Goal: Task Accomplishment & Management: Manage account settings

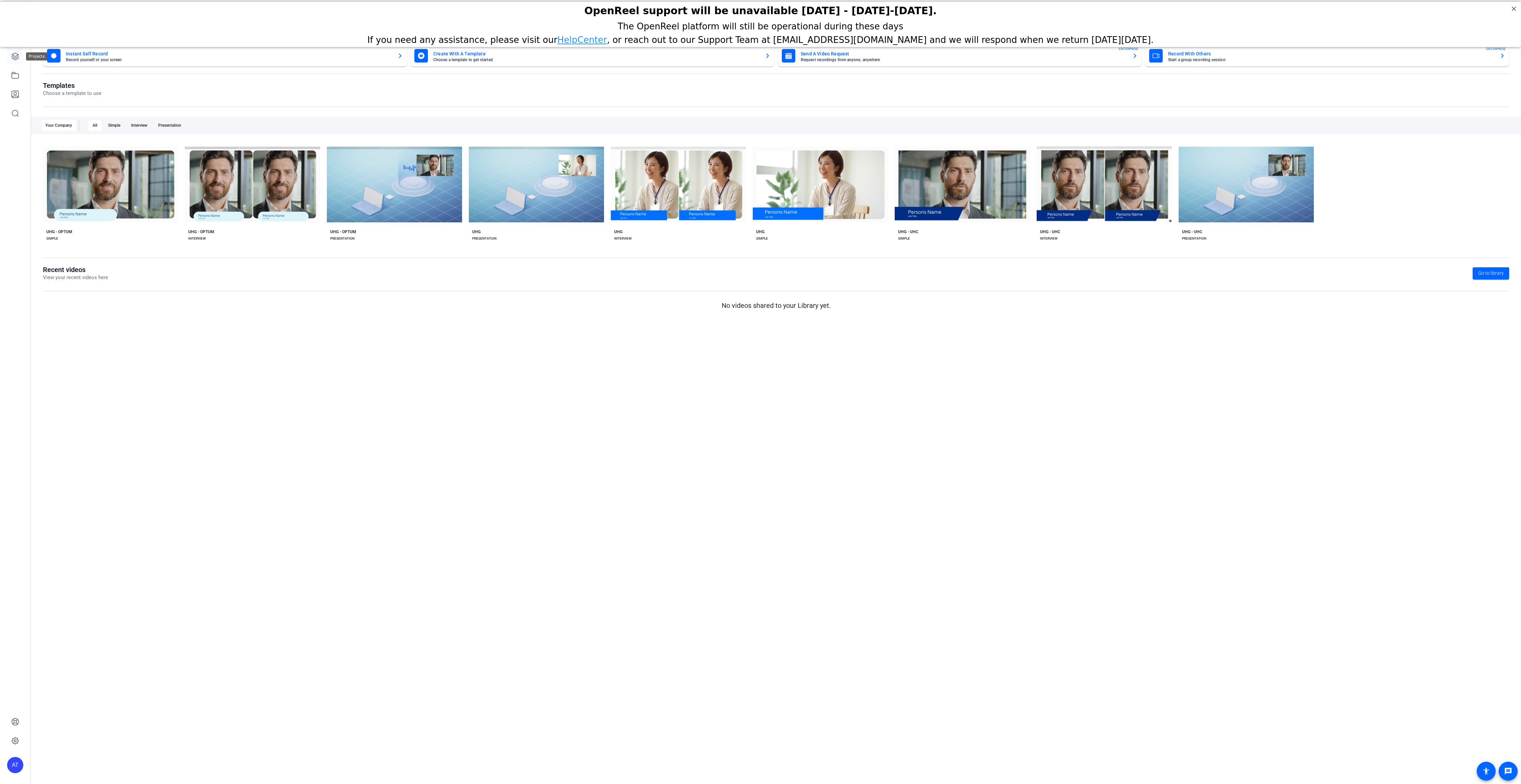
click at [17, 59] on icon at bounding box center [15, 57] width 8 height 8
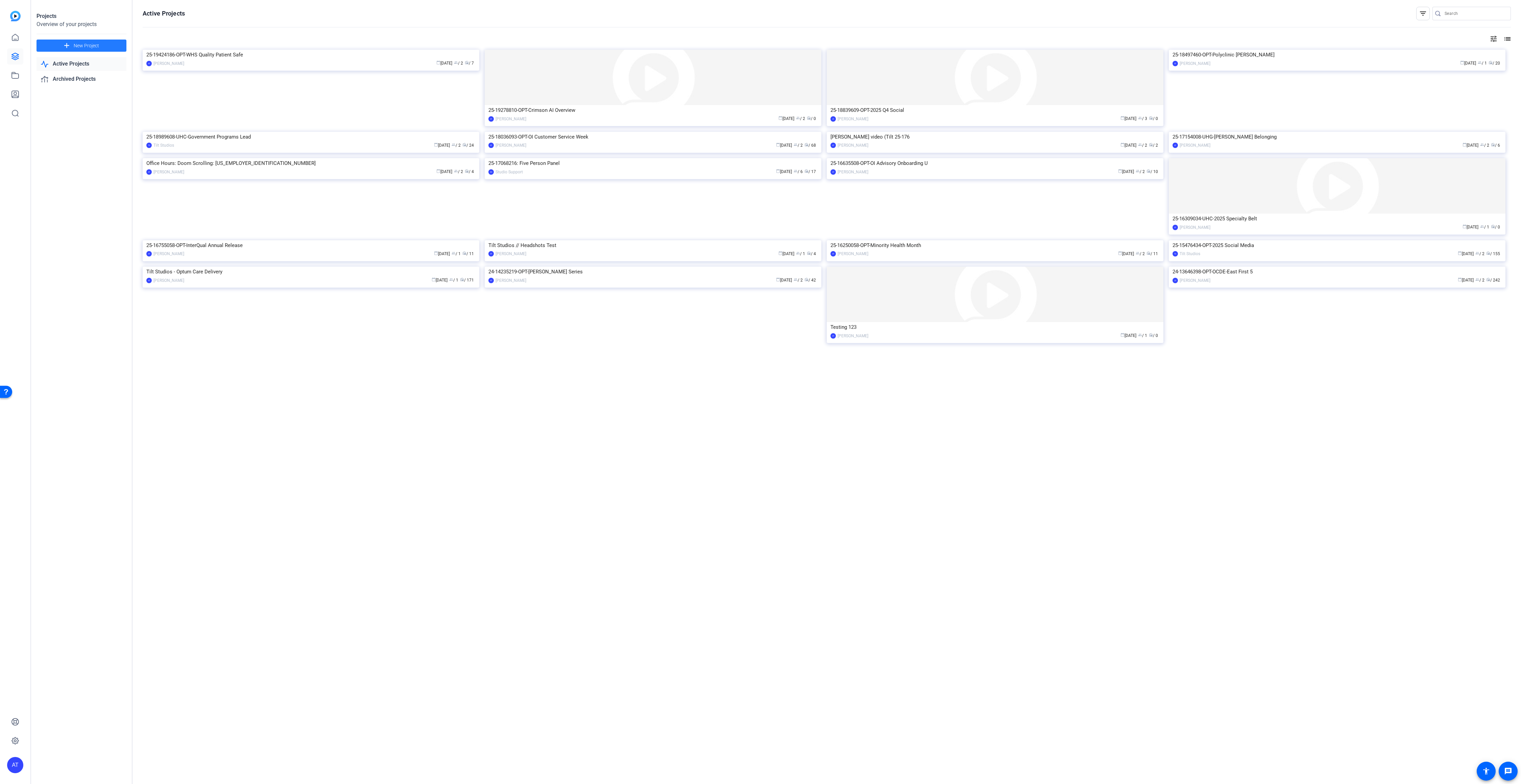
click at [99, 46] on span "New Project" at bounding box center [86, 46] width 25 height 7
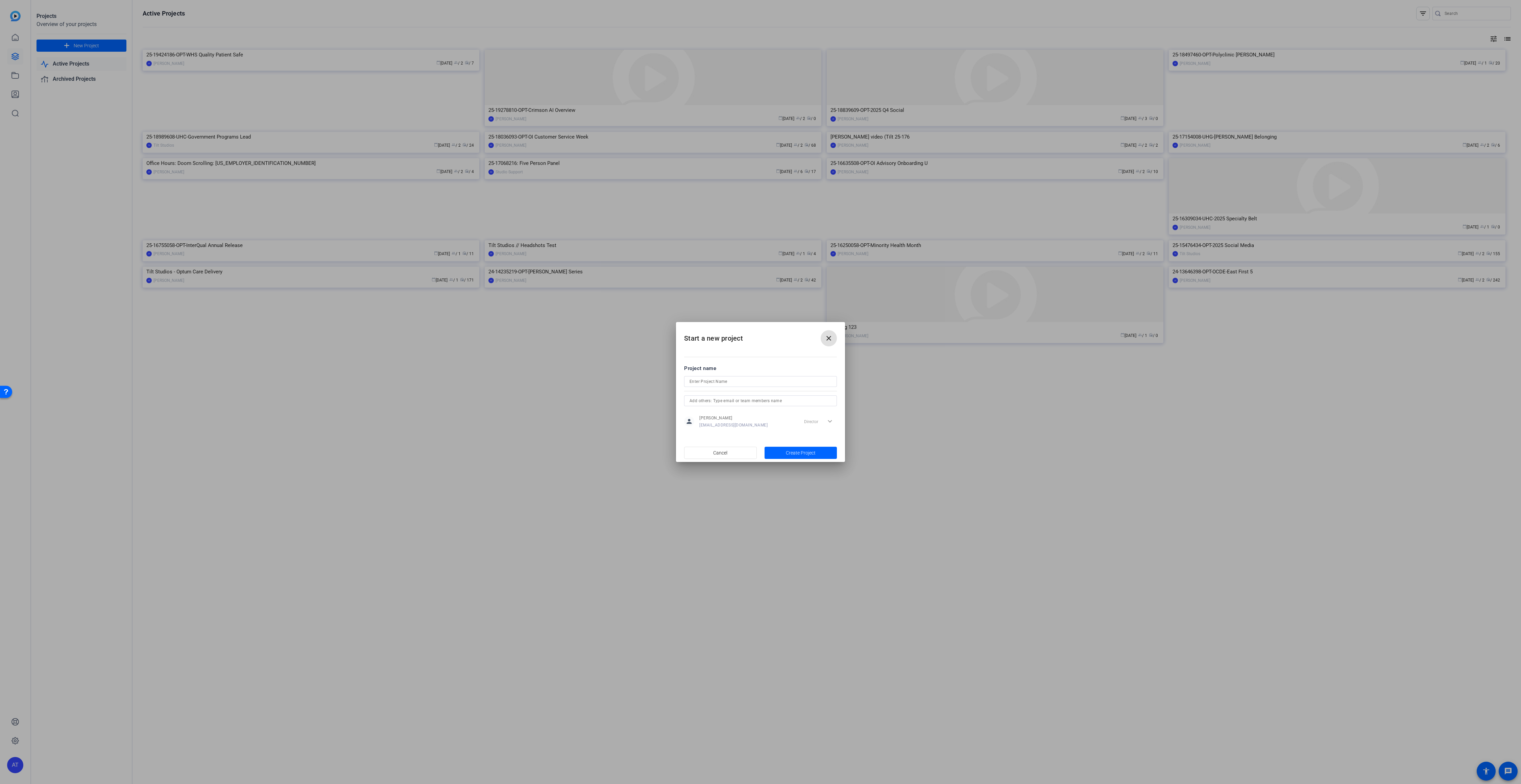
click at [717, 383] on input at bounding box center [760, 381] width 142 height 8
paste input "25-19499207-UHG-United Health Foundation Scholars"
type input "25-19499207-UHG-United Health Foundation Scholars"
click at [755, 401] on input "text" at bounding box center [760, 401] width 142 height 8
type input "tilt"
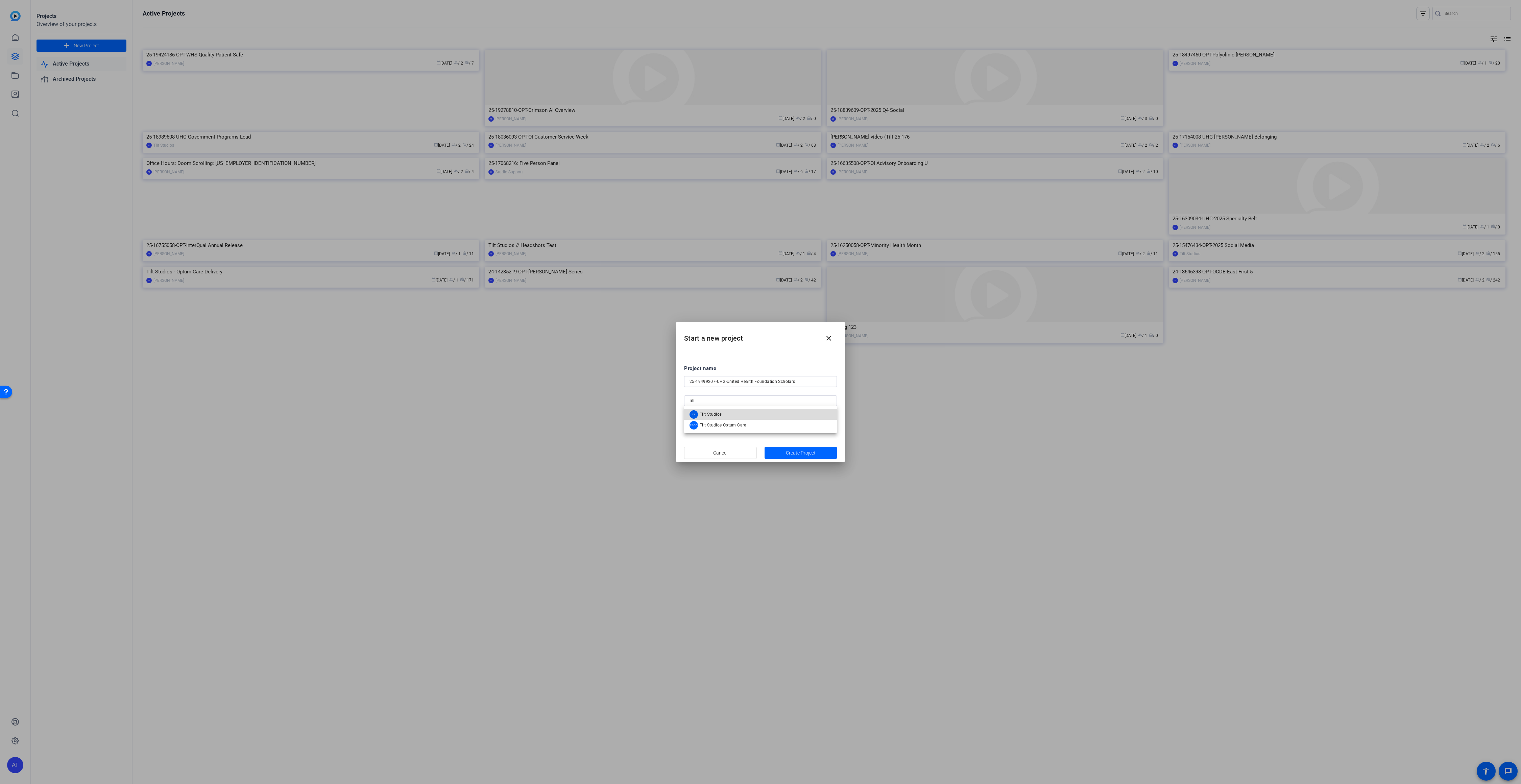
drag, startPoint x: 760, startPoint y: 413, endPoint x: 765, endPoint y: 417, distance: 6.4
click at [760, 413] on mat-option "TS Tilt Studios" at bounding box center [760, 414] width 153 height 11
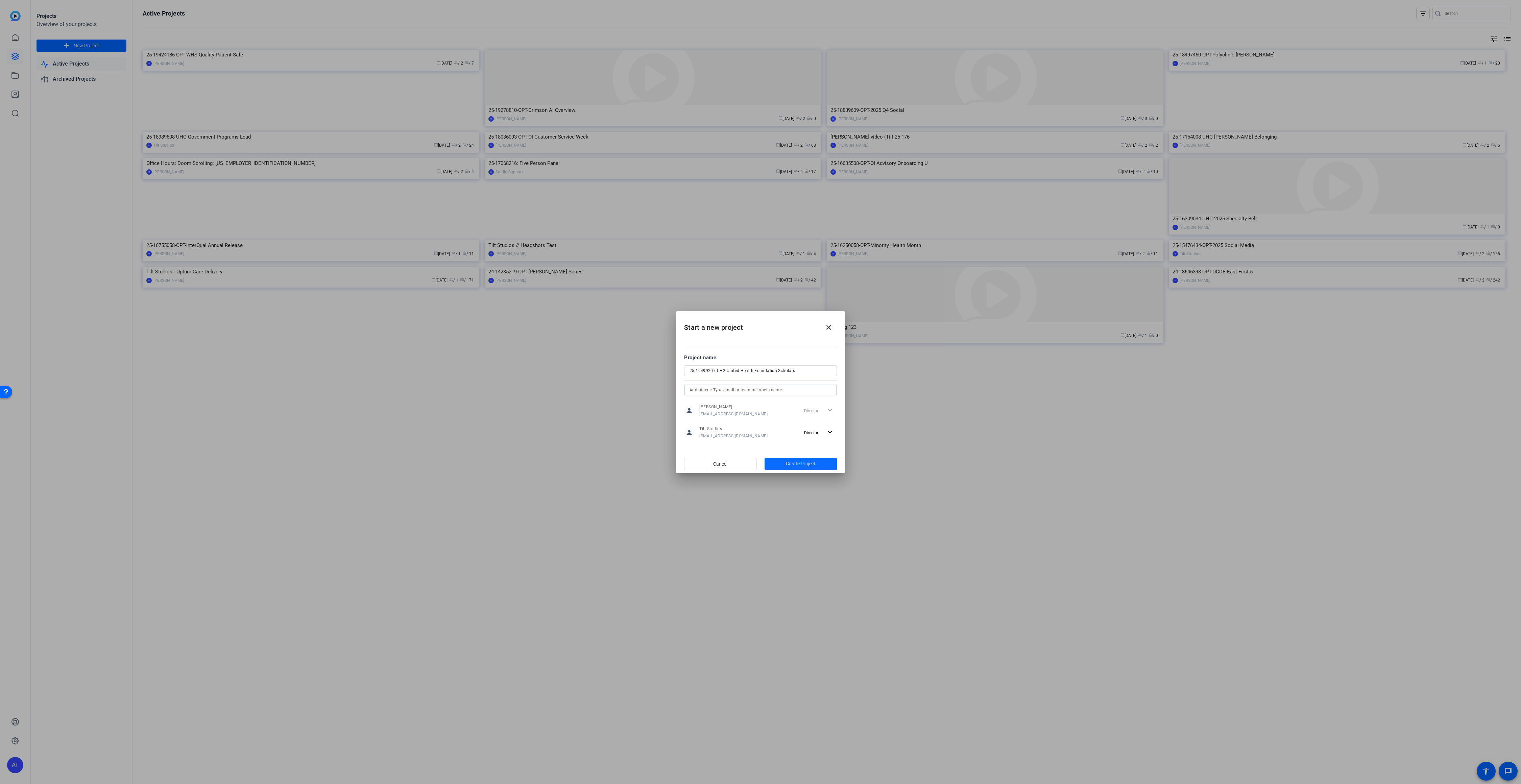
click at [795, 461] on span "Create Project" at bounding box center [801, 464] width 30 height 7
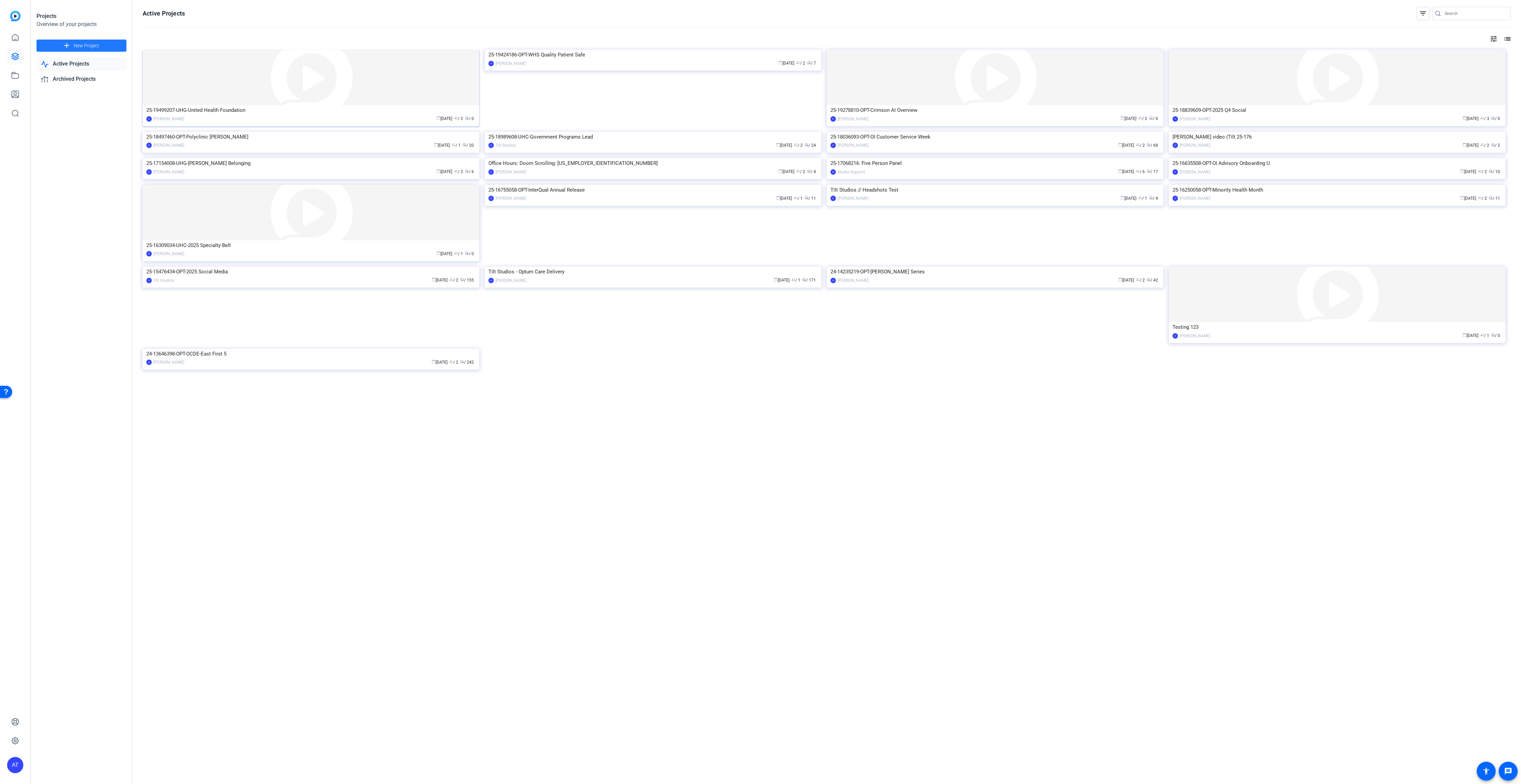
click at [283, 96] on img at bounding box center [311, 77] width 337 height 55
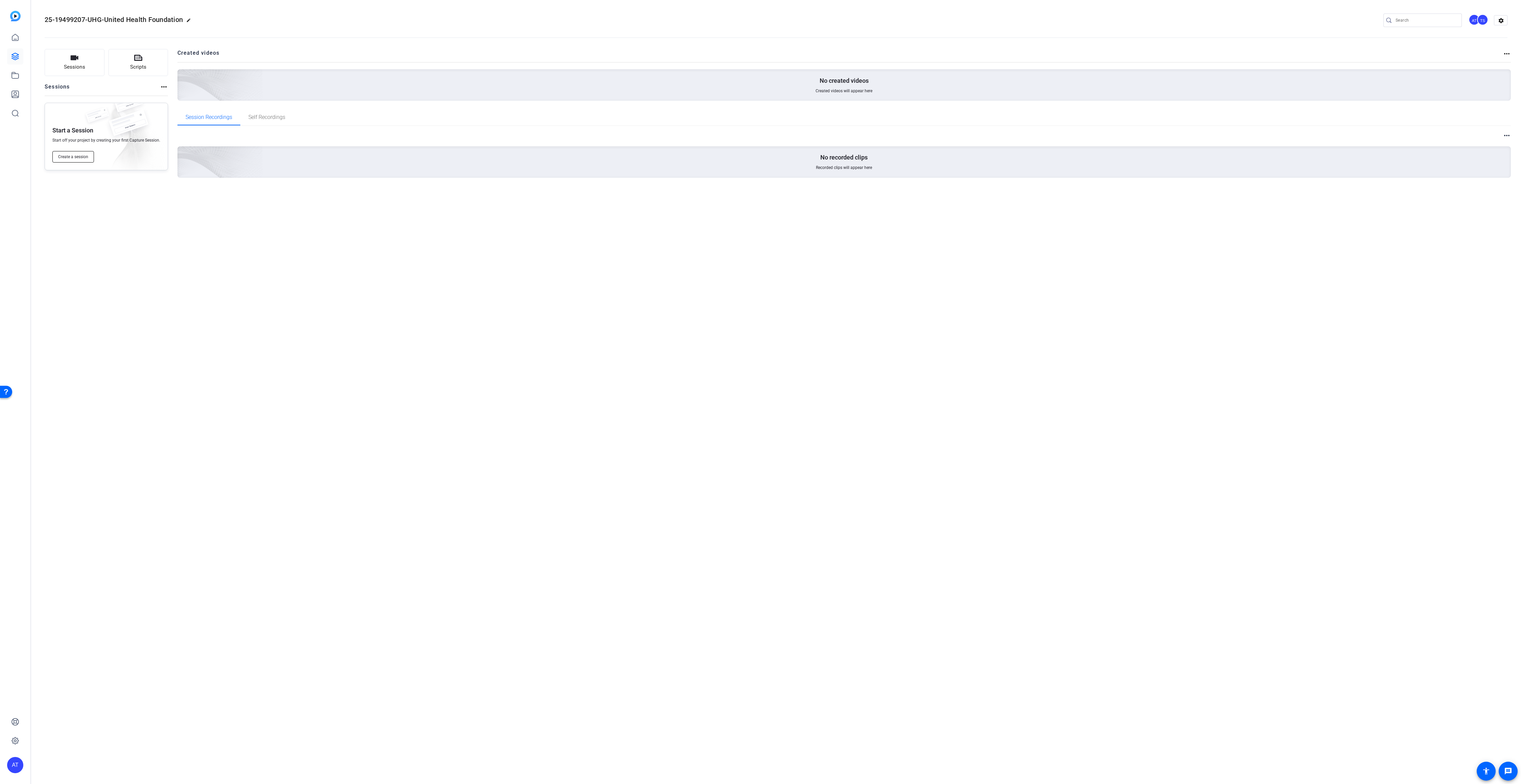
click at [75, 159] on span "Create a session" at bounding box center [73, 156] width 30 height 5
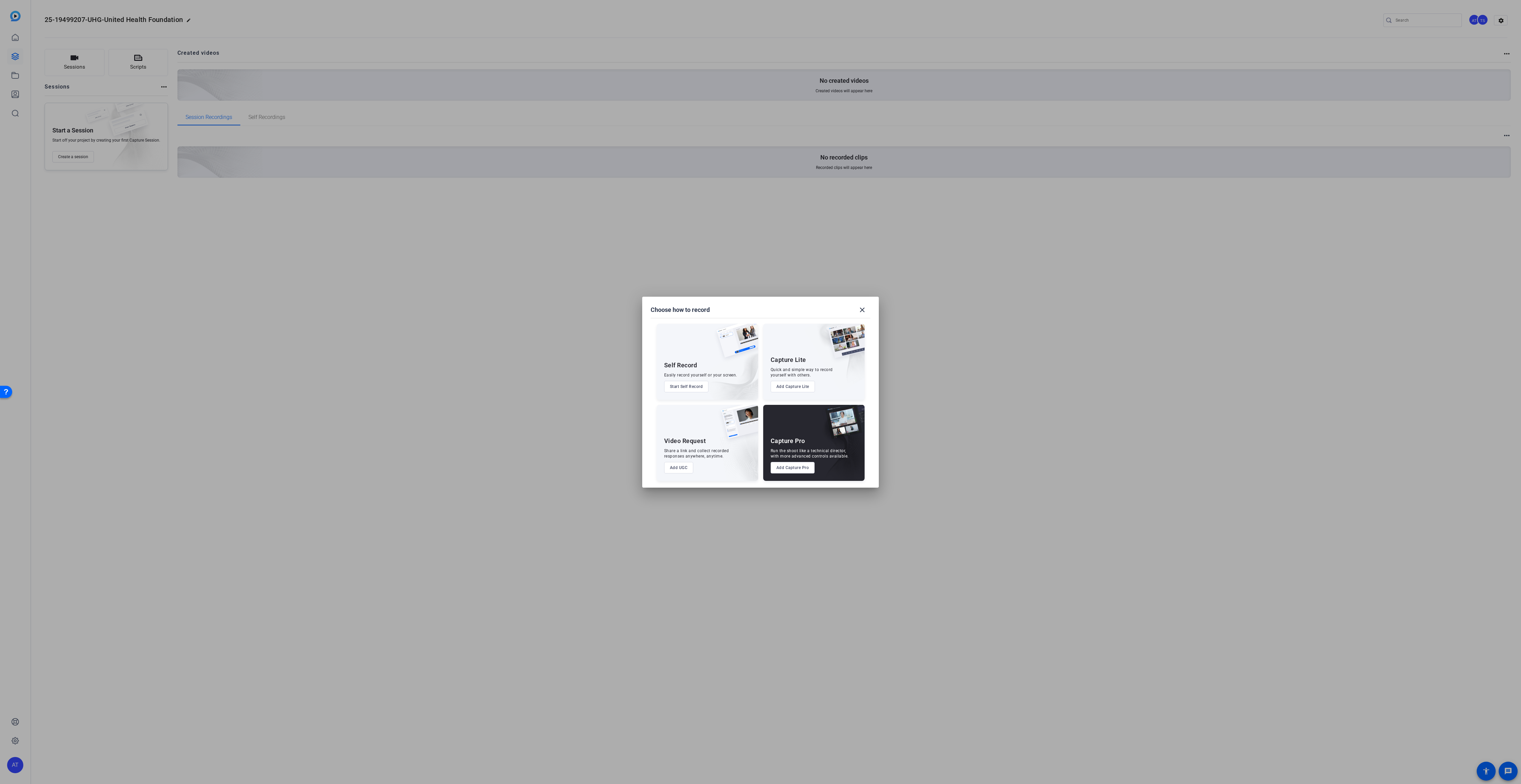
click at [795, 469] on button "Add Capture Pro" at bounding box center [792, 468] width 44 height 11
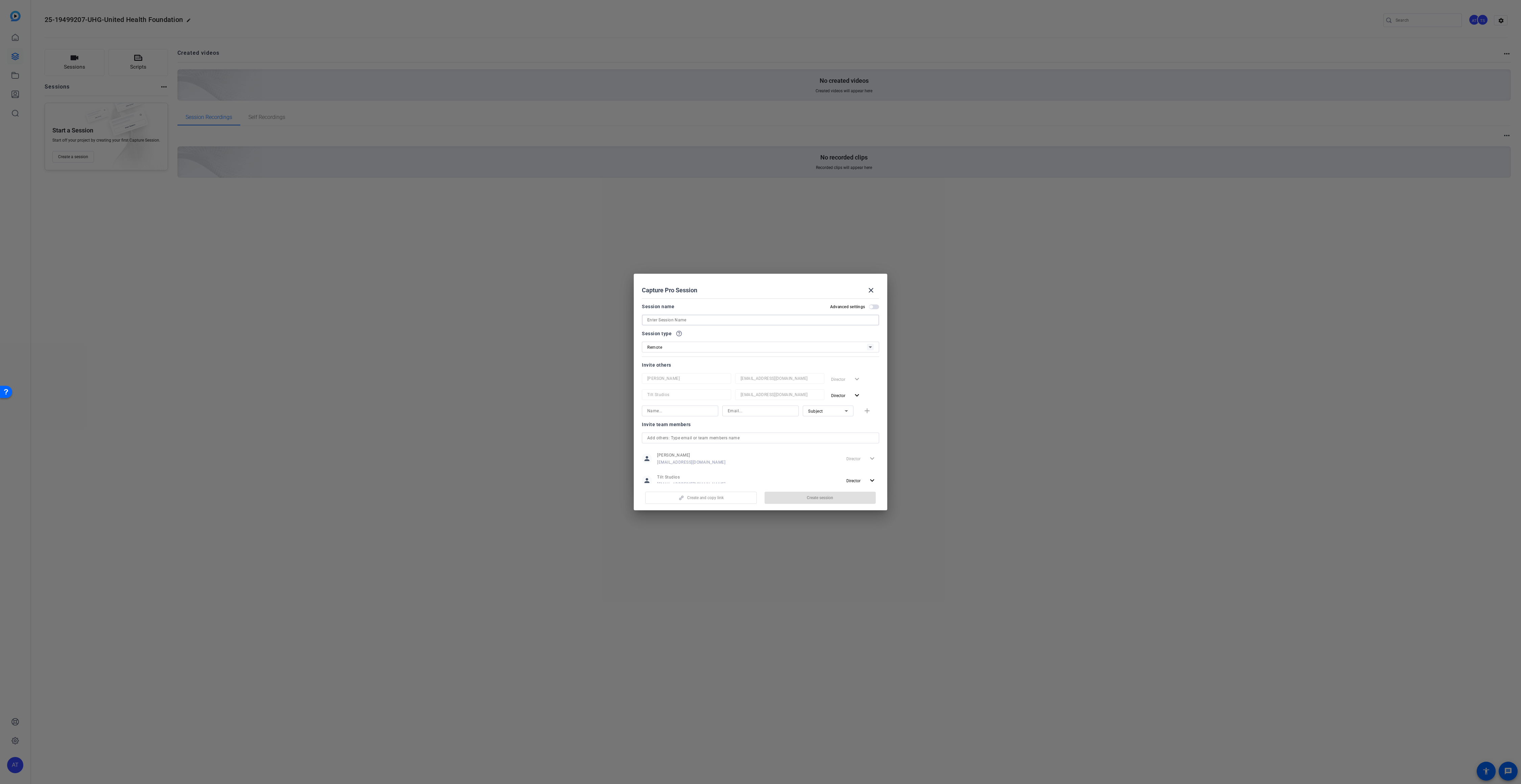
click at [716, 316] on input at bounding box center [760, 320] width 227 height 8
paste input "25-19499207-UHG-United Health Foundation Scholars"
click at [648, 320] on input "25-19499207-UHG-United Health Foundation Scholars" at bounding box center [760, 320] width 227 height 8
type input "Guided - 25-19499207-UHG-United Health Foundation Scholars"
click at [823, 497] on span "Create session" at bounding box center [820, 498] width 27 height 5
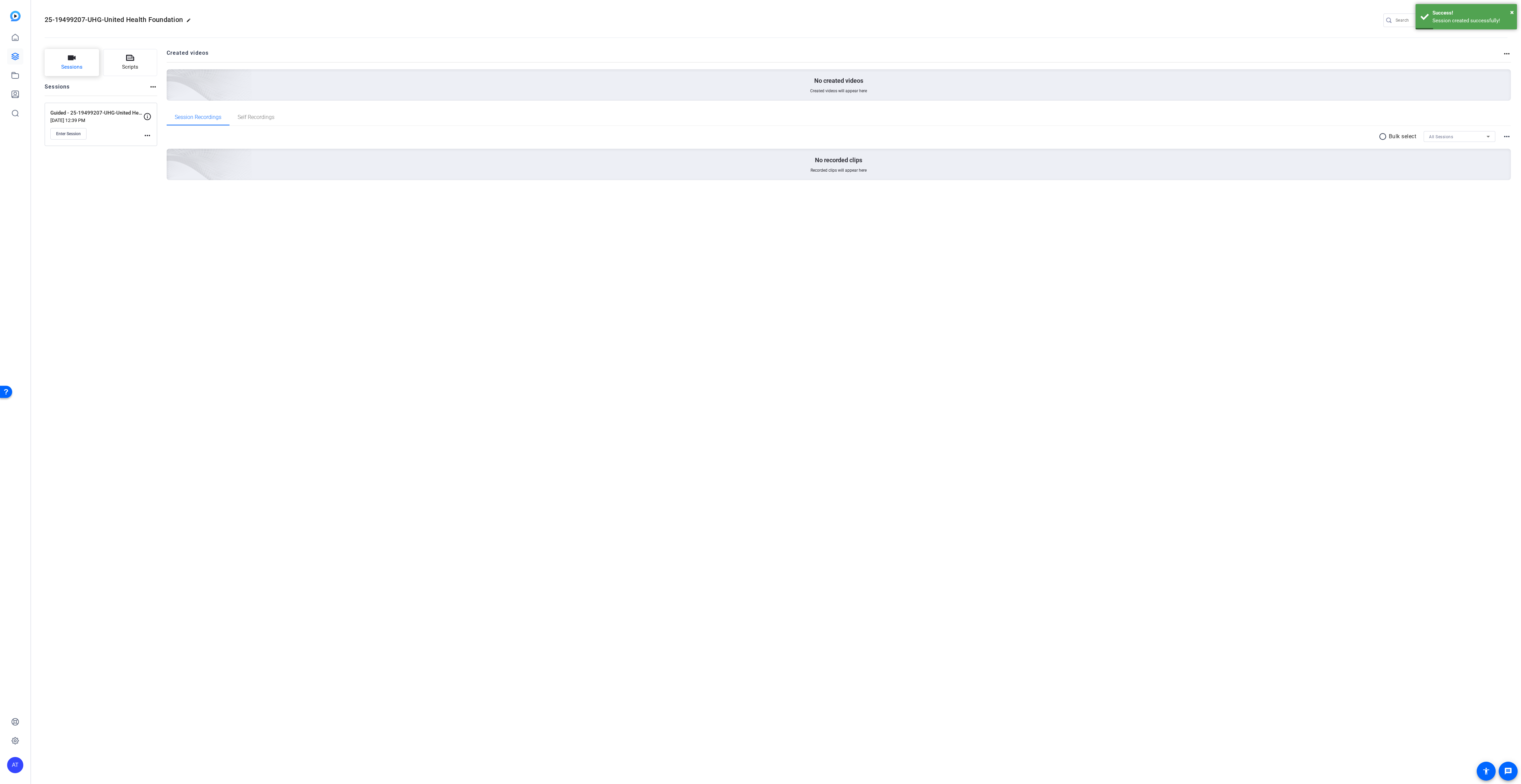
click at [68, 68] on span "Sessions" at bounding box center [72, 67] width 21 height 8
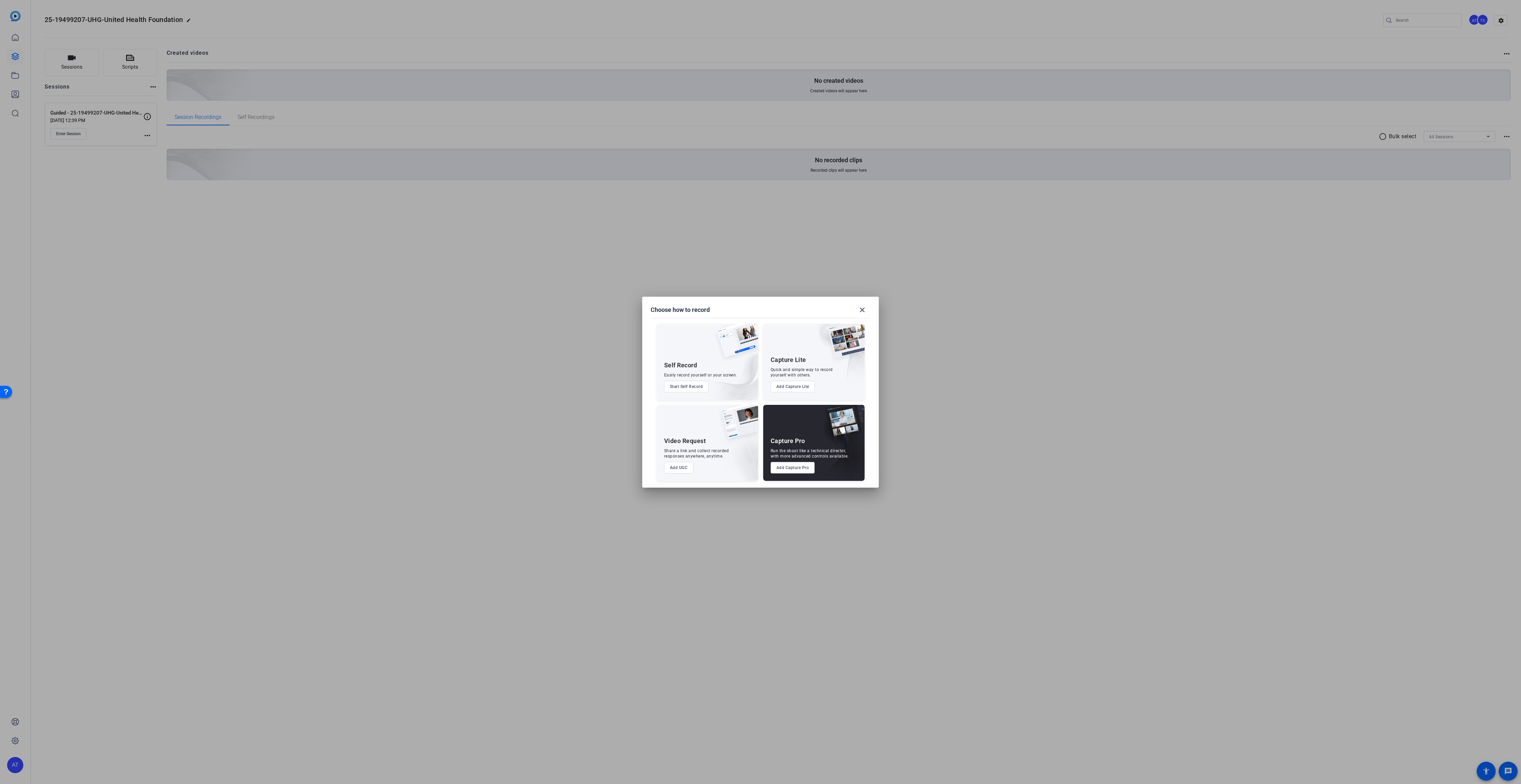
click at [687, 387] on button "Start Self Record" at bounding box center [687, 386] width 45 height 11
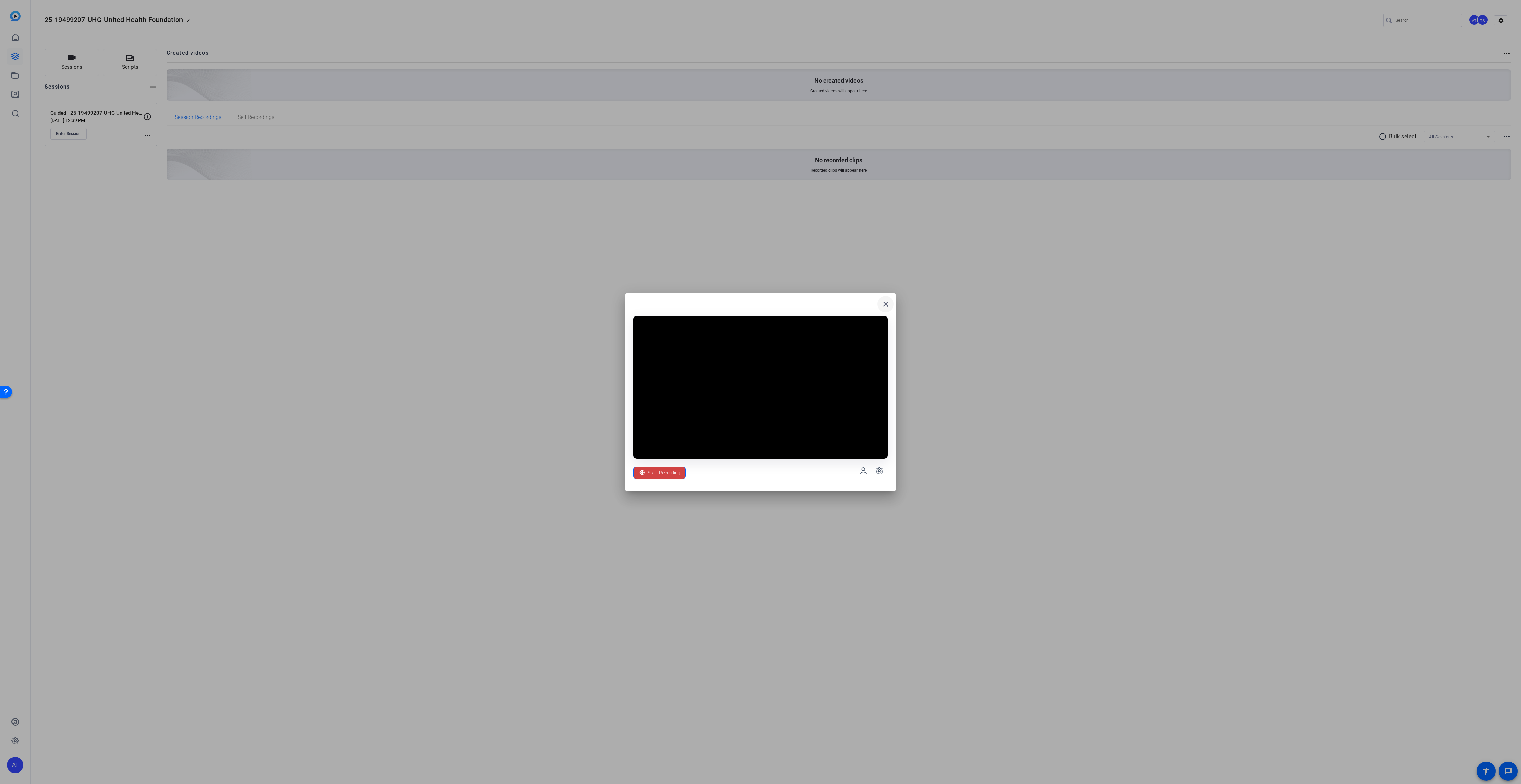
click at [887, 305] on mat-icon "close" at bounding box center [886, 304] width 8 height 8
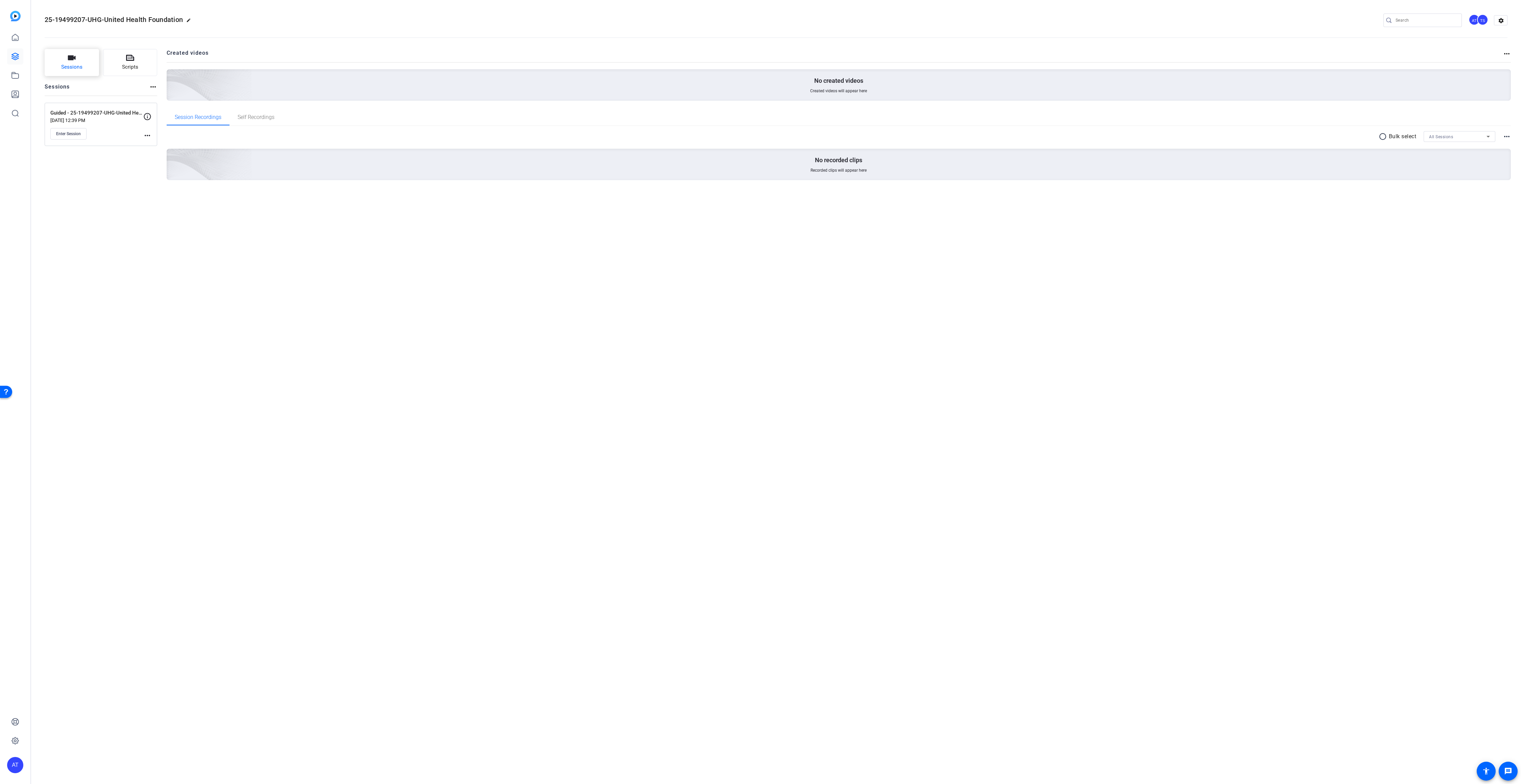
click at [67, 69] on span "Sessions" at bounding box center [72, 67] width 21 height 8
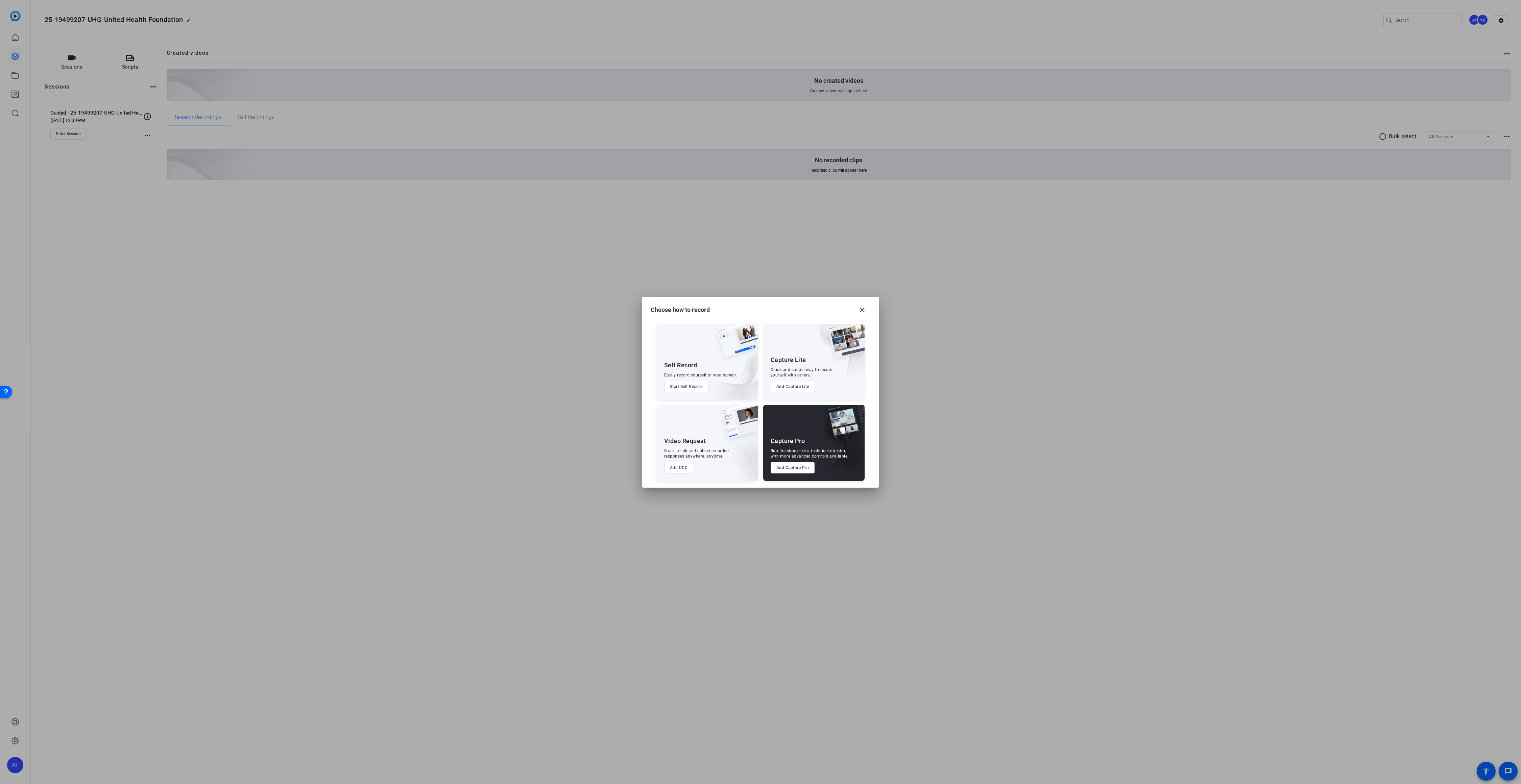
click at [680, 469] on button "Add UGC" at bounding box center [679, 468] width 30 height 11
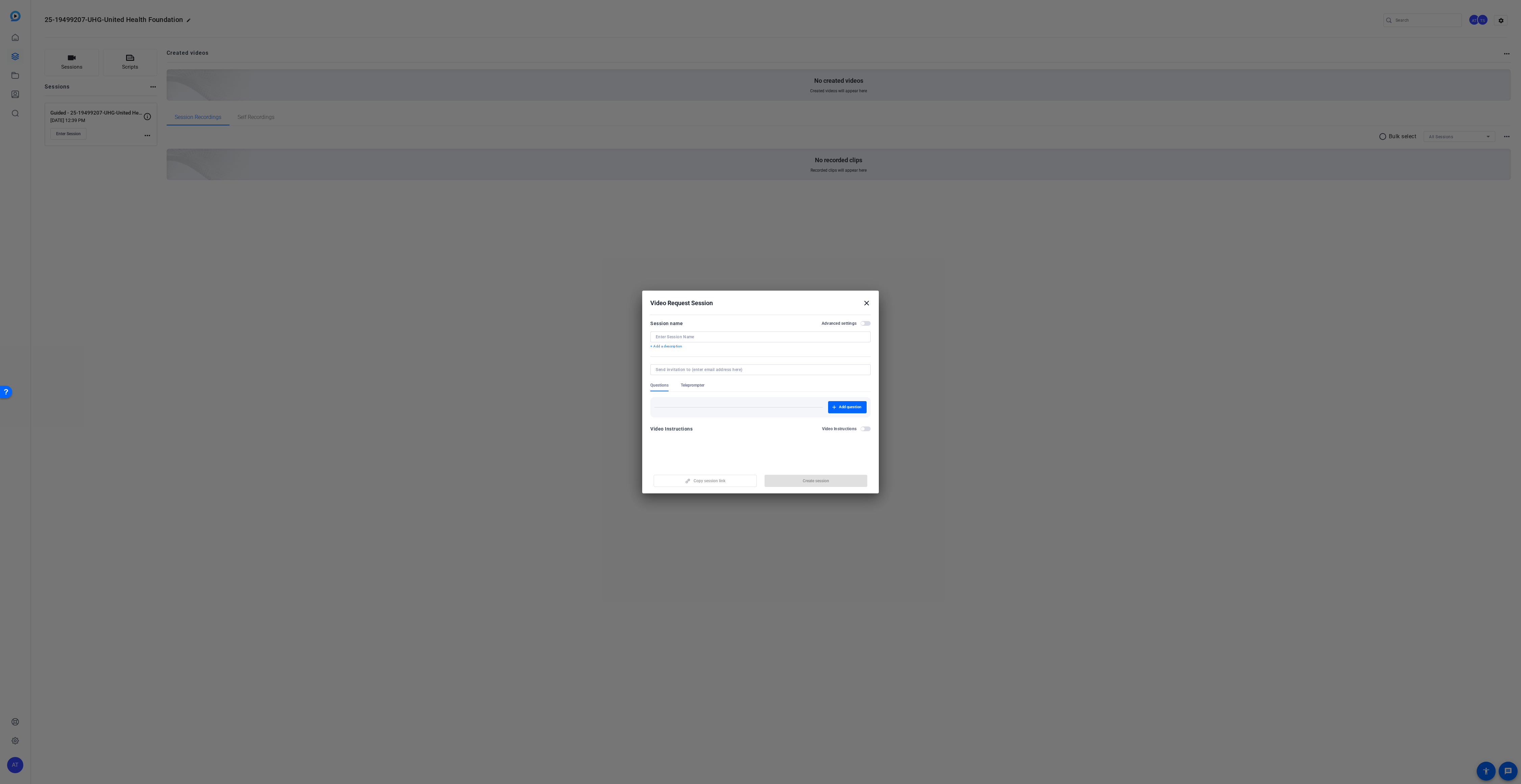
click at [669, 371] on input at bounding box center [759, 370] width 207 height 5
click at [675, 337] on input at bounding box center [760, 337] width 210 height 5
paste input "25-19499207-UHG-United Health Found"
click at [686, 337] on input "Self recorded -25-19499207-UHG-United Health Found" at bounding box center [760, 337] width 210 height 5
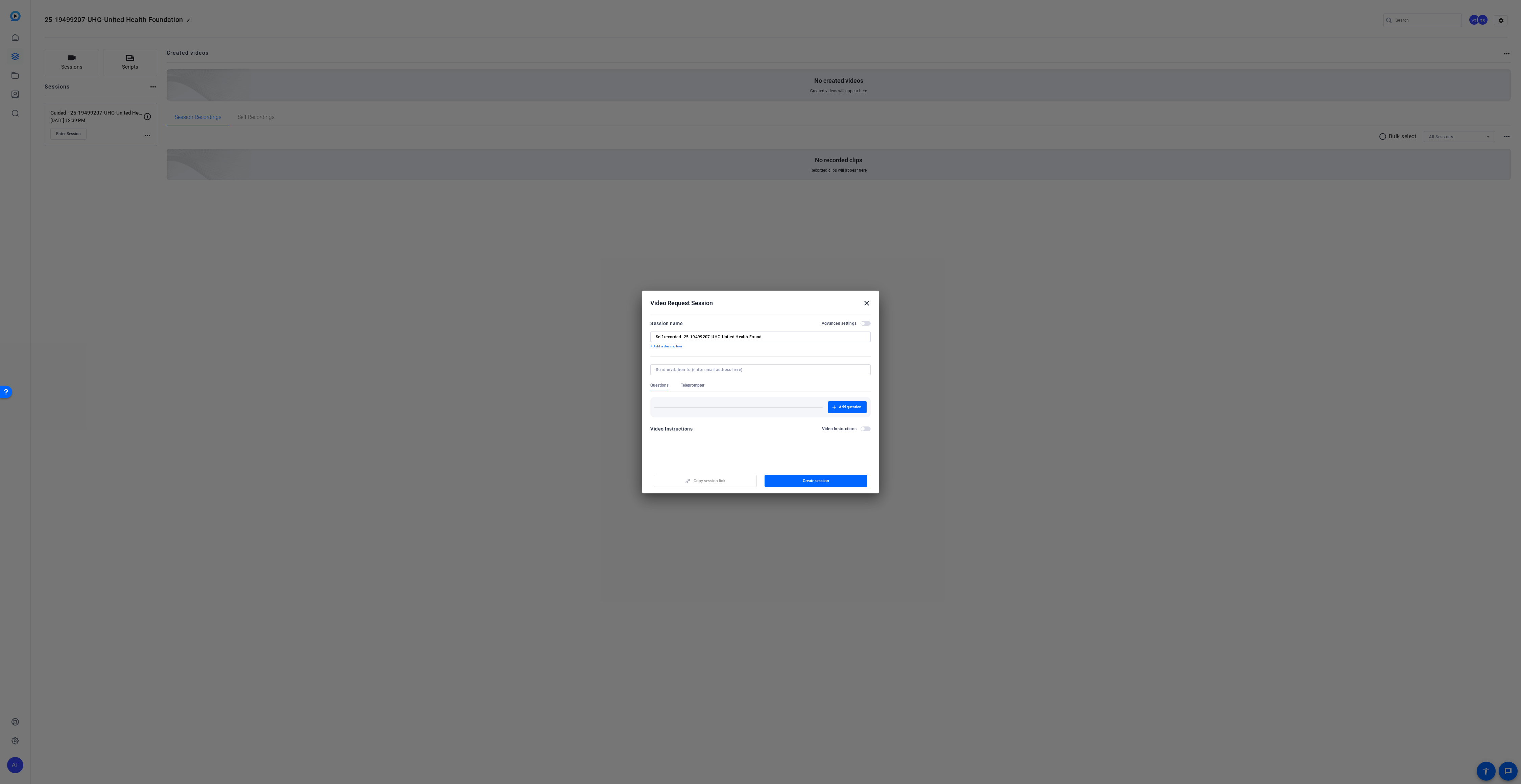
drag, startPoint x: 771, startPoint y: 338, endPoint x: 752, endPoint y: 337, distance: 19.0
click at [752, 337] on input "Self recorded -25-19499207-UHG-United Health Found" at bounding box center [760, 337] width 210 height 5
drag, startPoint x: 710, startPoint y: 338, endPoint x: 860, endPoint y: 338, distance: 150.0
click at [860, 338] on input "Self recorded -25-19499207-UHG-United Health Found" at bounding box center [760, 337] width 210 height 5
type input "Self recorded -25-19499207"
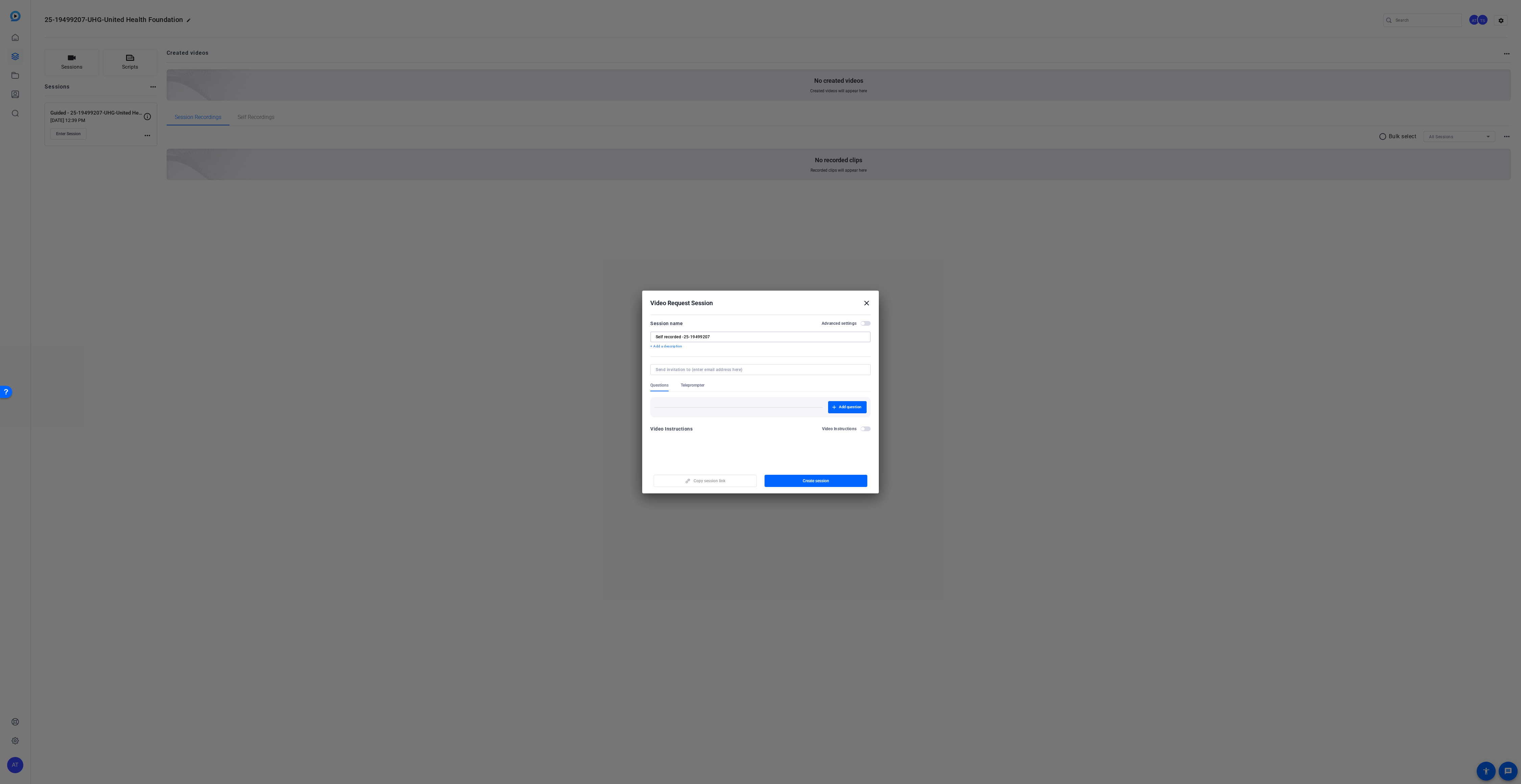
click at [106, 158] on div at bounding box center [760, 392] width 1521 height 784
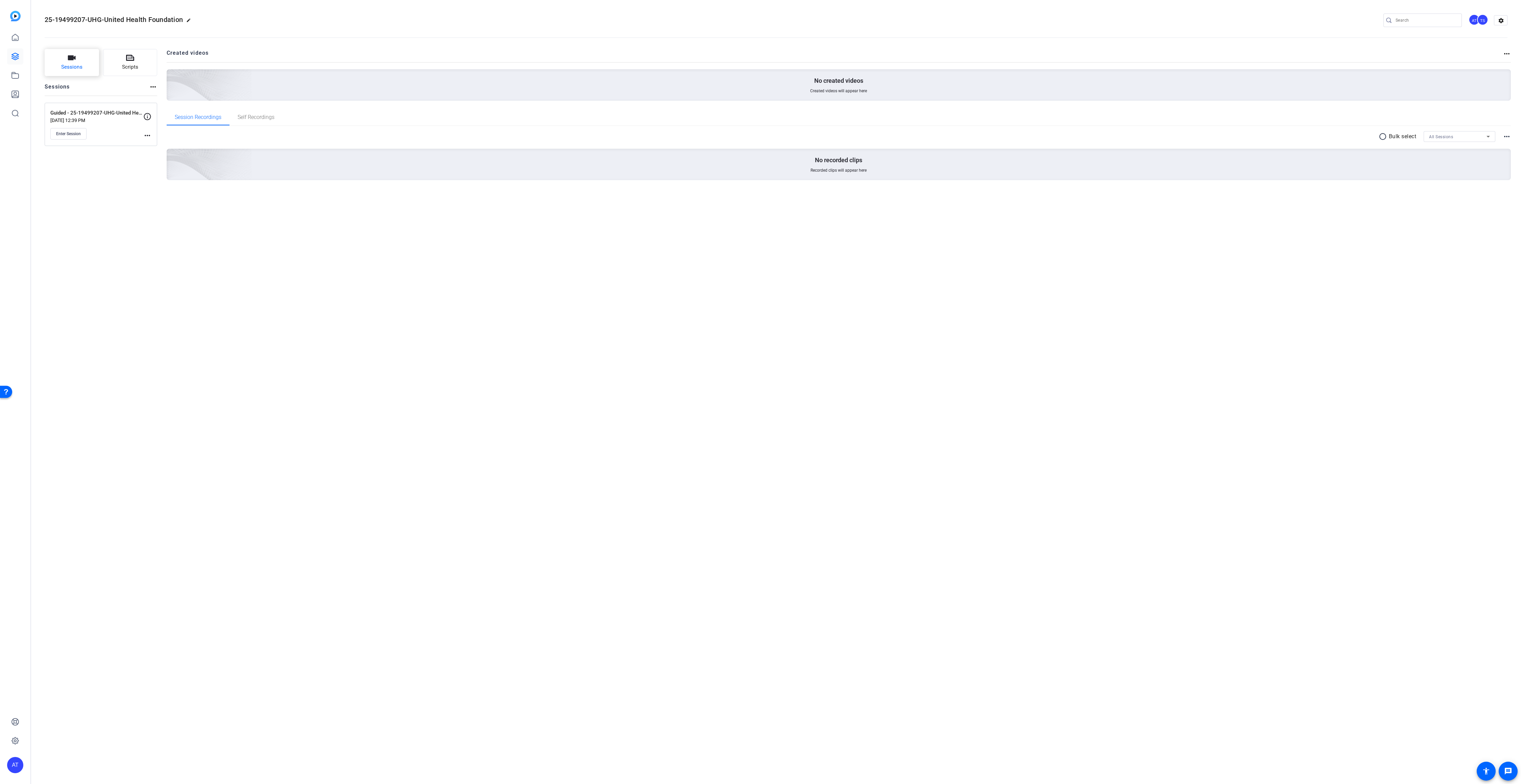
click at [79, 70] on span "Sessions" at bounding box center [72, 67] width 21 height 8
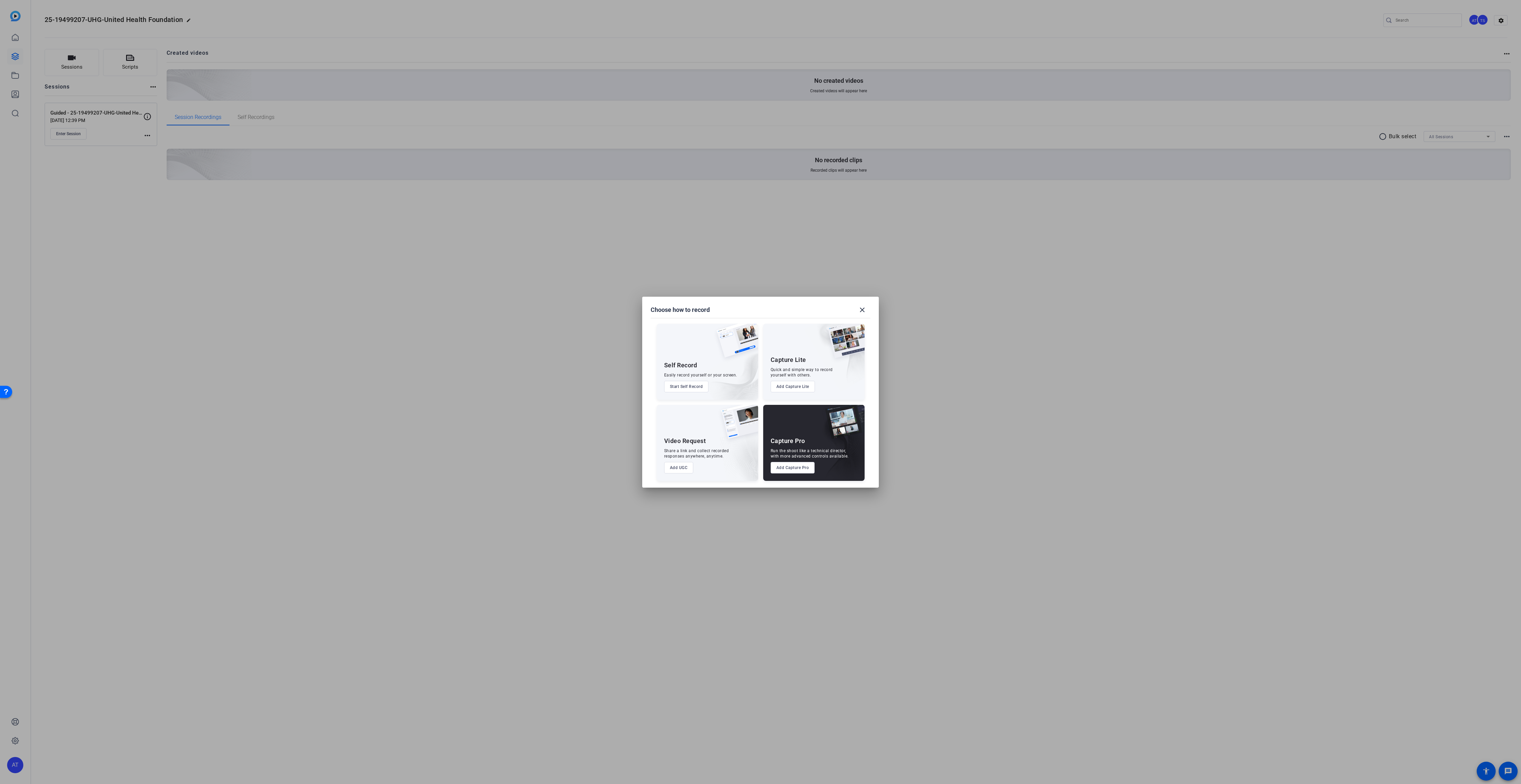
click at [689, 388] on button "Start Self Record" at bounding box center [687, 386] width 45 height 11
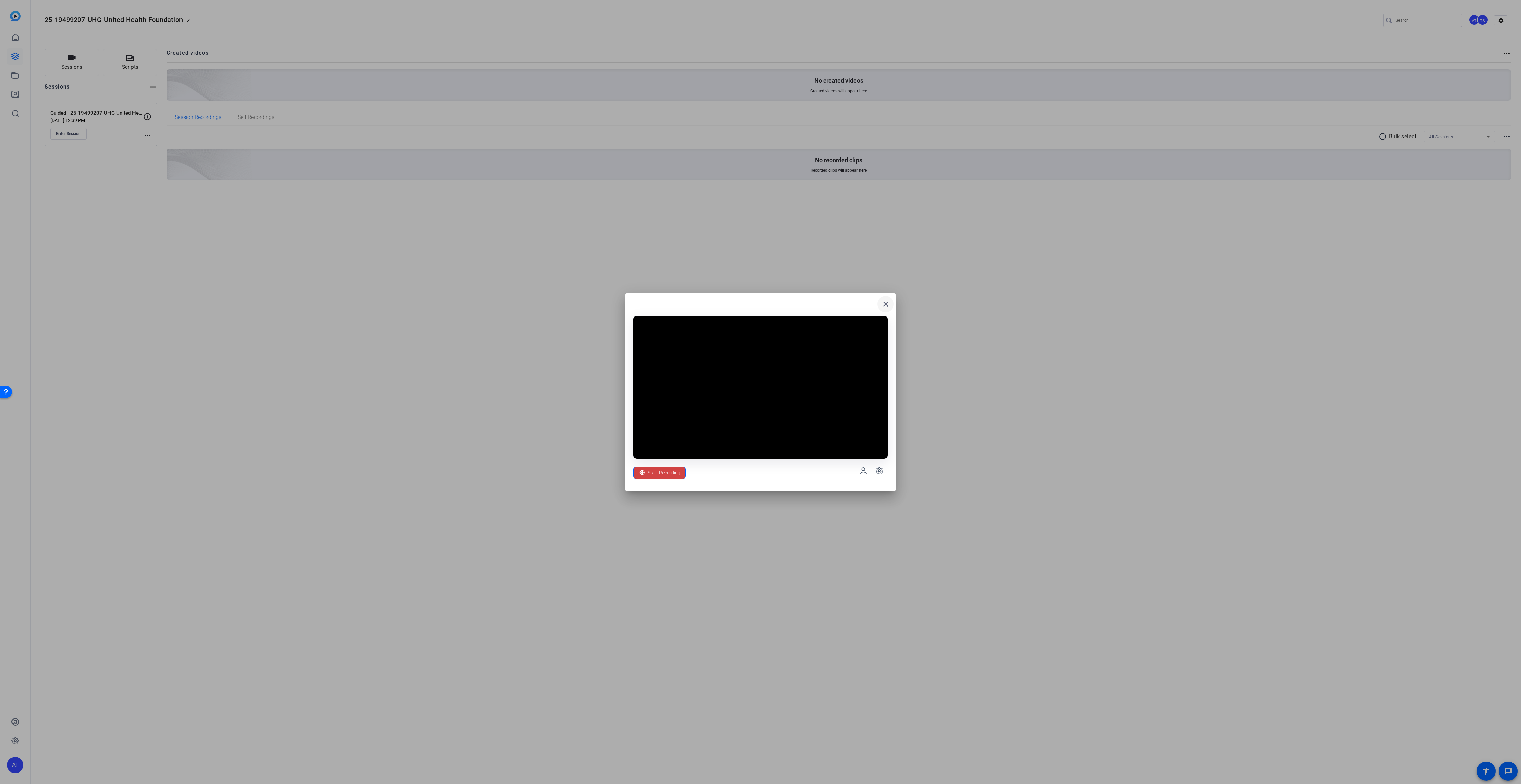
click at [883, 304] on mat-icon "close" at bounding box center [886, 304] width 8 height 8
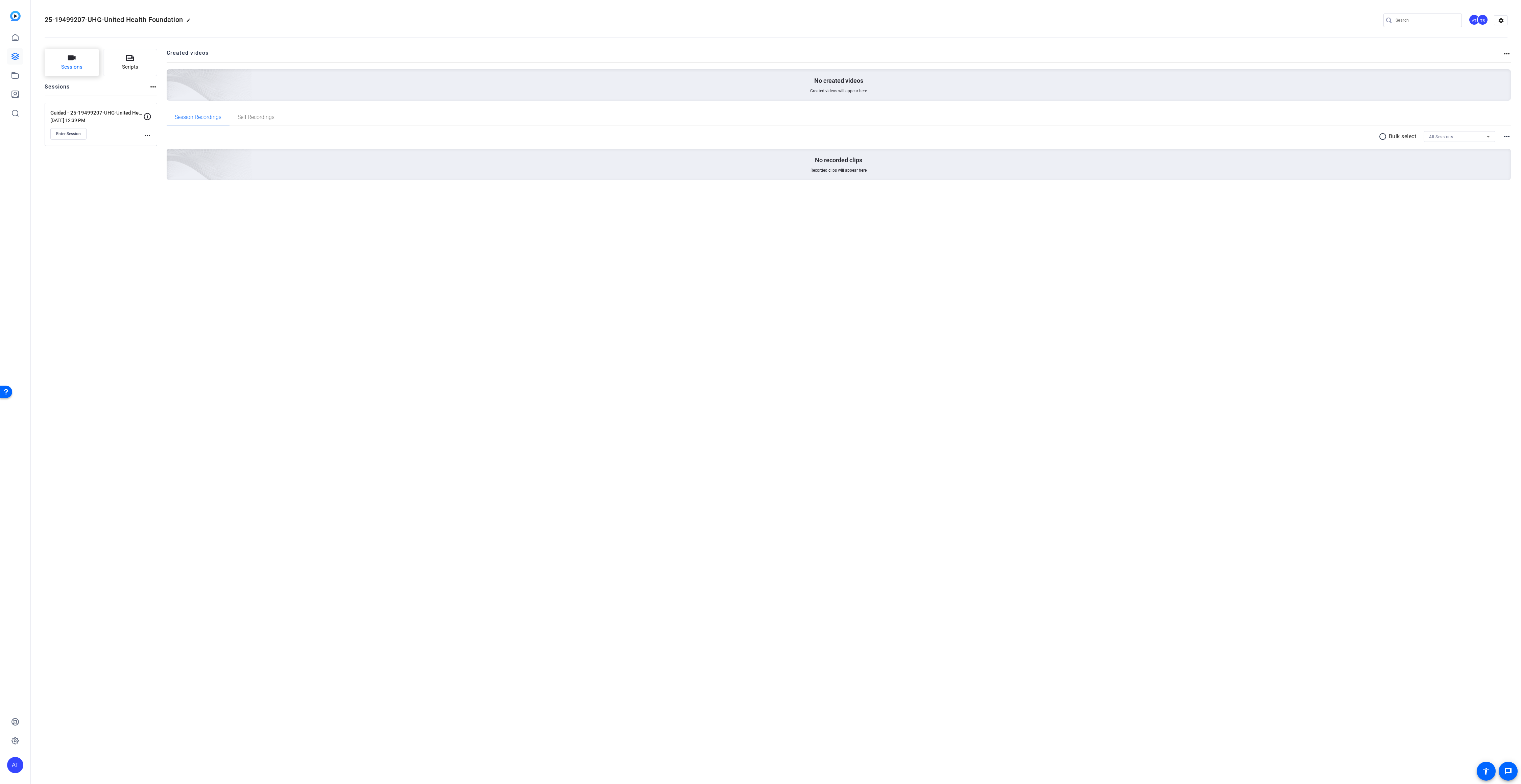
click at [67, 60] on button "Sessions" at bounding box center [72, 63] width 54 height 27
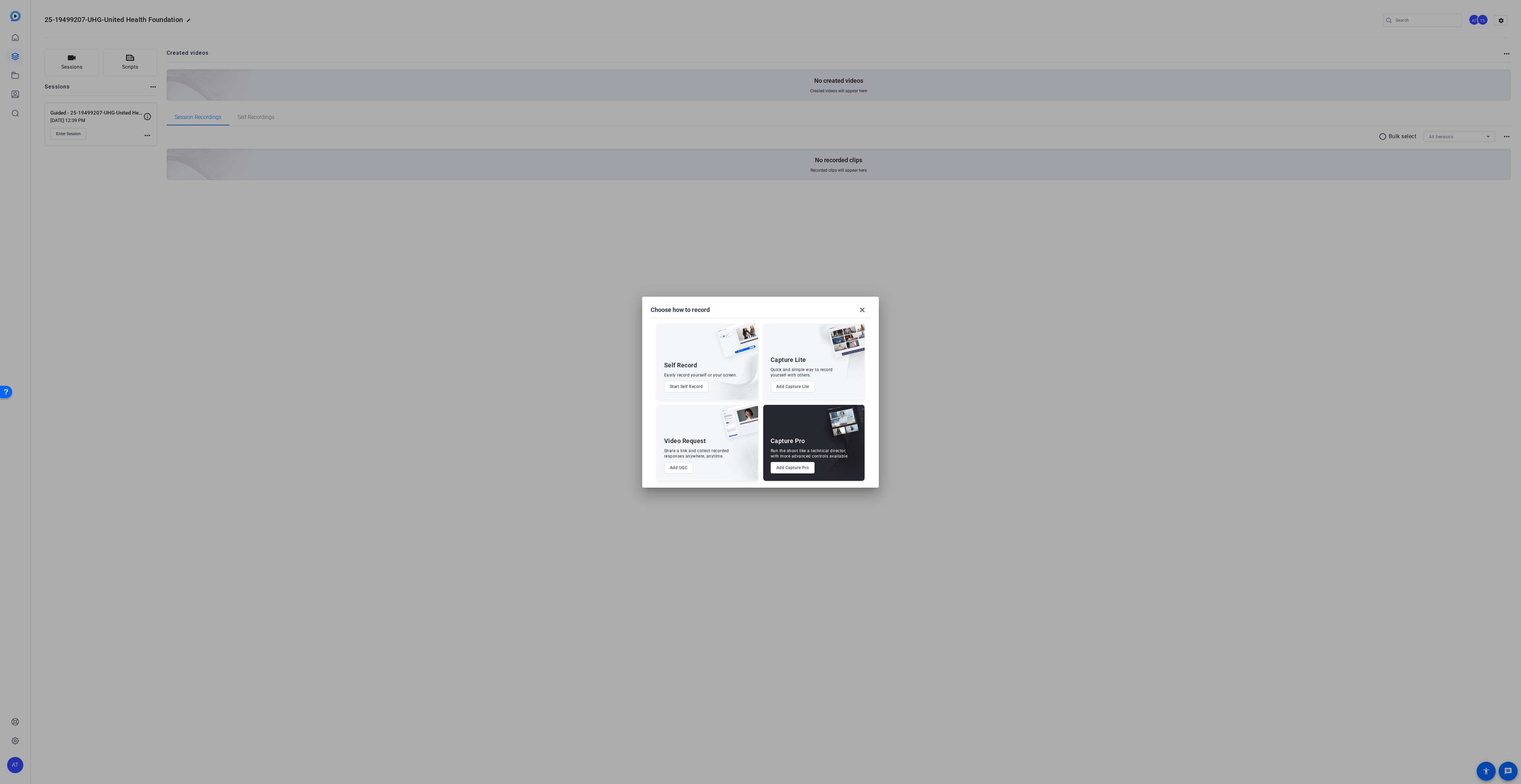
click at [680, 469] on button "Add UGC" at bounding box center [679, 468] width 30 height 11
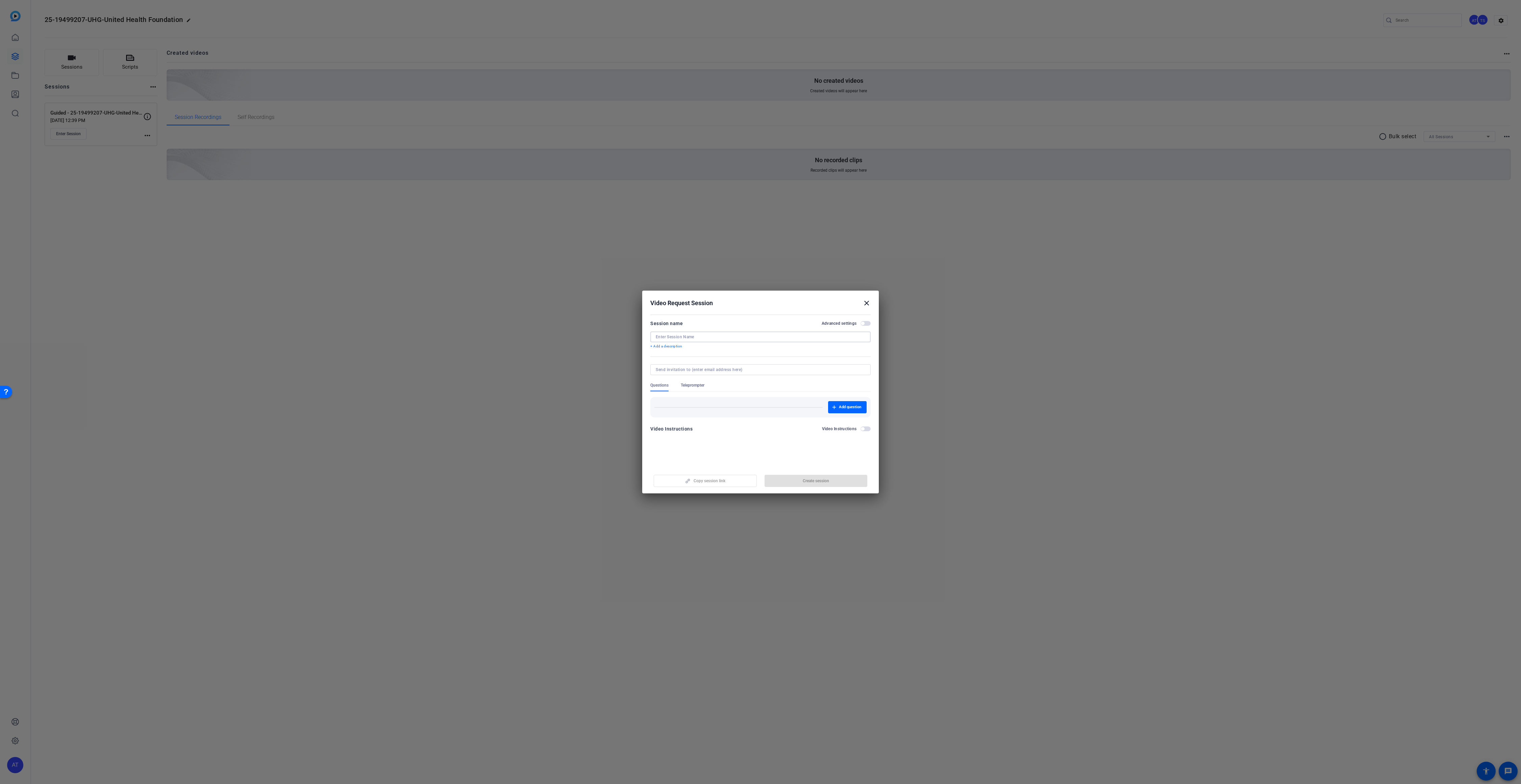
click at [665, 338] on input at bounding box center [760, 337] width 210 height 5
paste input "25-19499207-UHG-United Health Found"
drag, startPoint x: 774, startPoint y: 337, endPoint x: 717, endPoint y: 337, distance: 57.0
click at [716, 337] on input "Video Request -25-19499207-UHG-United Health Found" at bounding box center [760, 337] width 210 height 5
drag, startPoint x: 687, startPoint y: 337, endPoint x: 704, endPoint y: 341, distance: 17.5
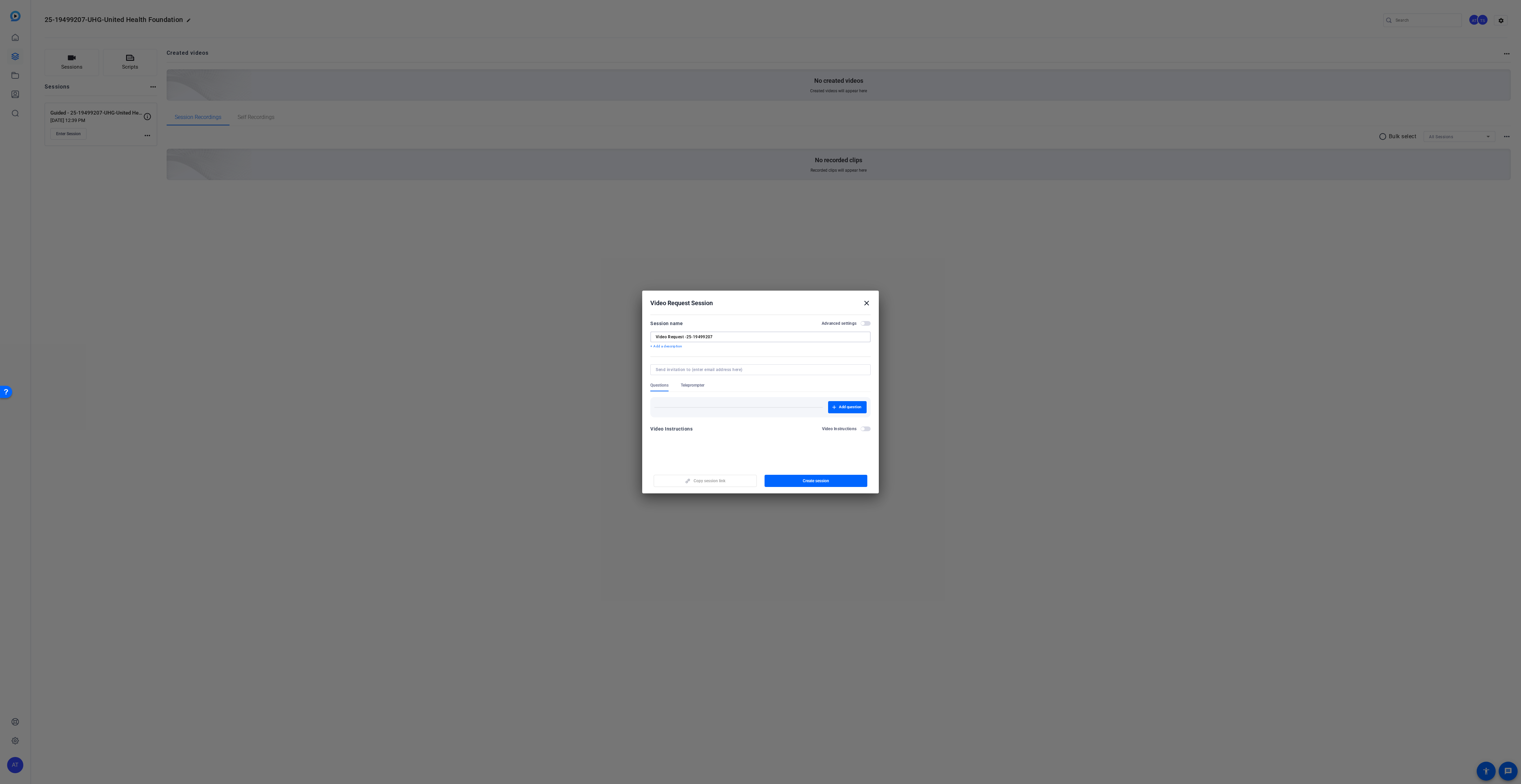
click at [688, 337] on input "Video Request -25-19499207" at bounding box center [760, 337] width 210 height 5
type input "Video Request -2 5-19499207"
click at [701, 372] on input at bounding box center [759, 370] width 207 height 5
click at [658, 380] on div at bounding box center [760, 378] width 220 height 8
click at [850, 410] on span "button" at bounding box center [847, 407] width 38 height 16
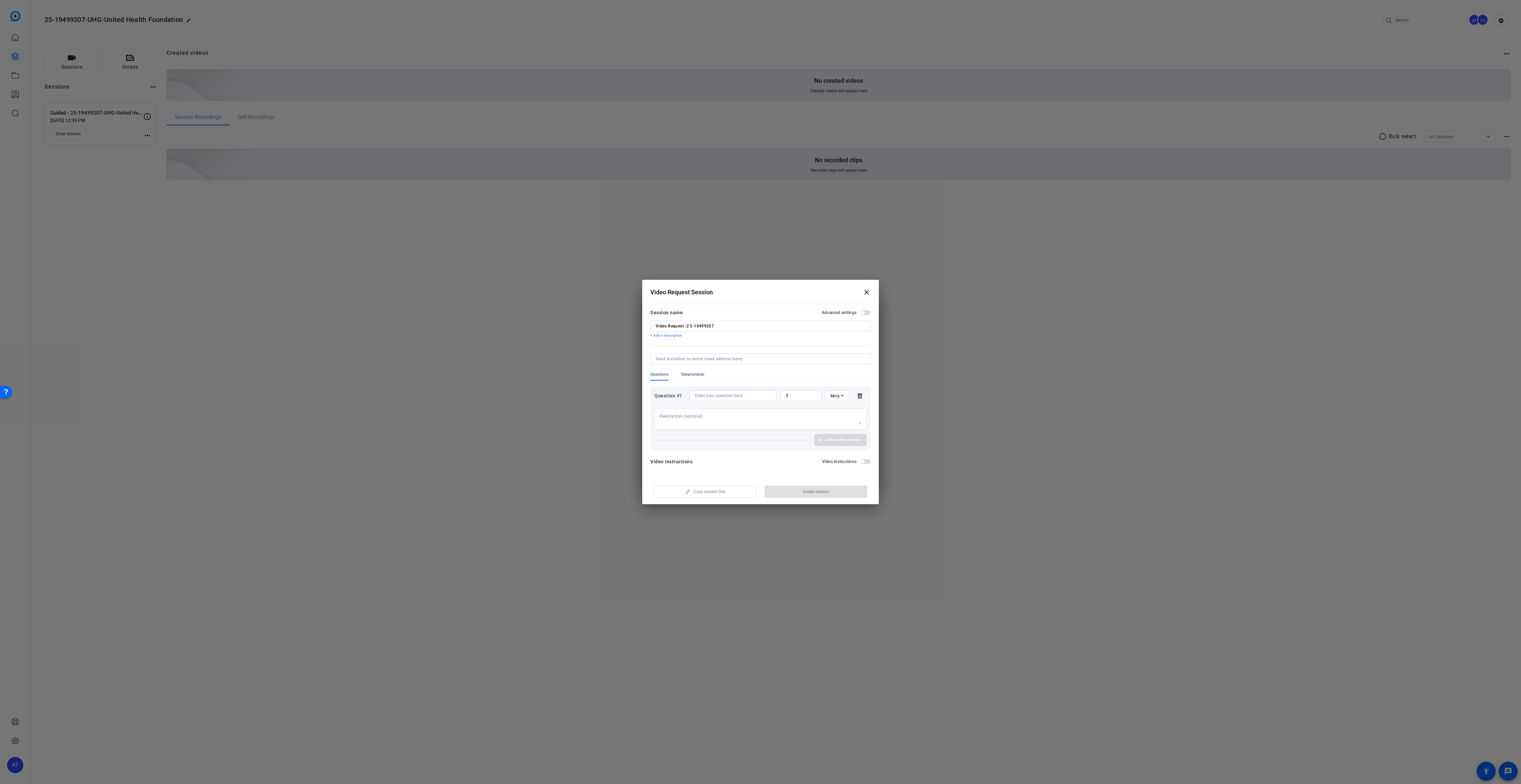
click at [709, 398] on div at bounding box center [733, 396] width 76 height 11
type input "Waiting on this info"
click at [812, 494] on span "Create session" at bounding box center [816, 491] width 27 height 5
click at [866, 293] on mat-icon "close" at bounding box center [867, 292] width 8 height 8
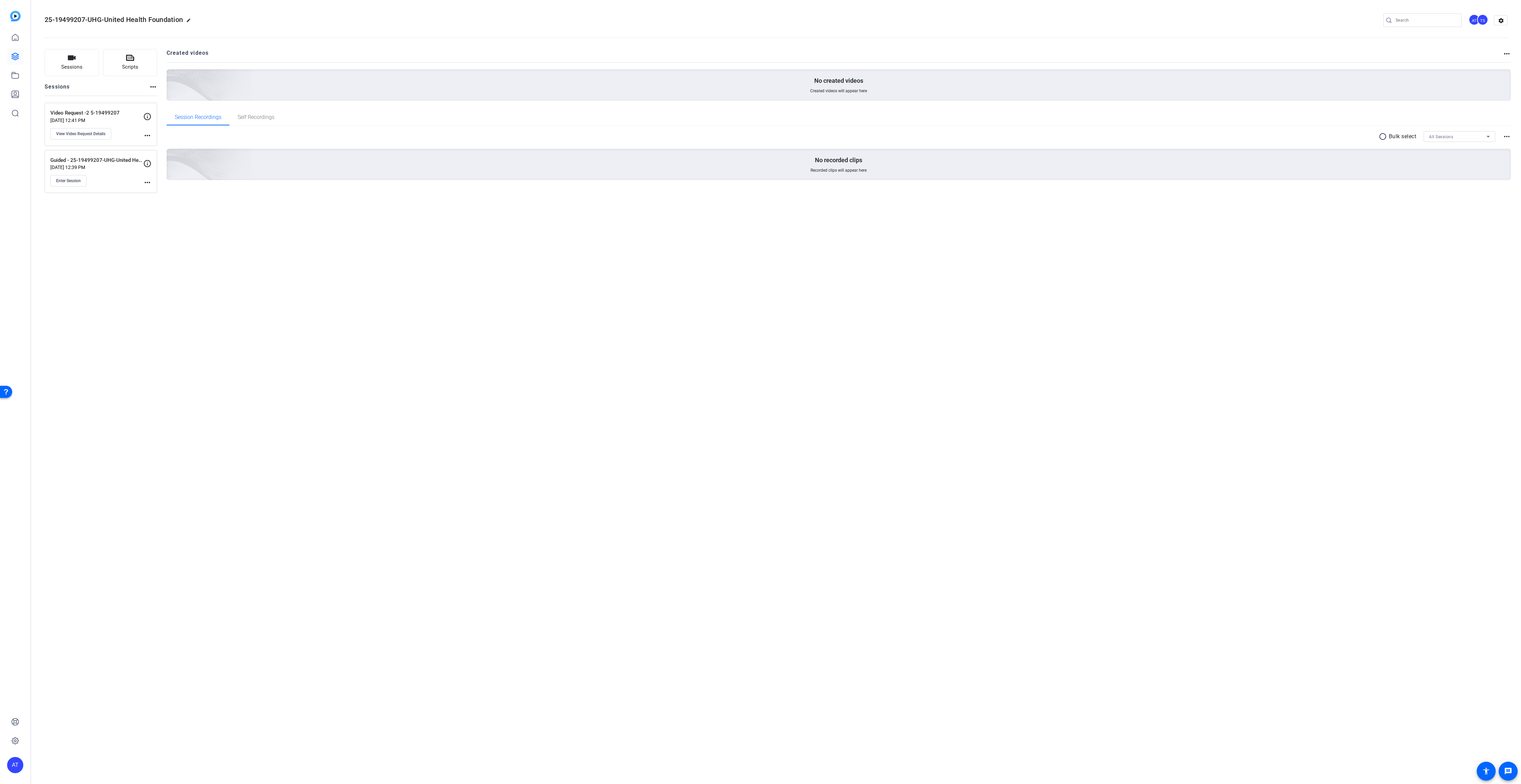
click at [148, 181] on mat-icon "more_horiz" at bounding box center [148, 182] width 8 height 8
click at [151, 191] on span "Edit Session" at bounding box center [164, 192] width 31 height 8
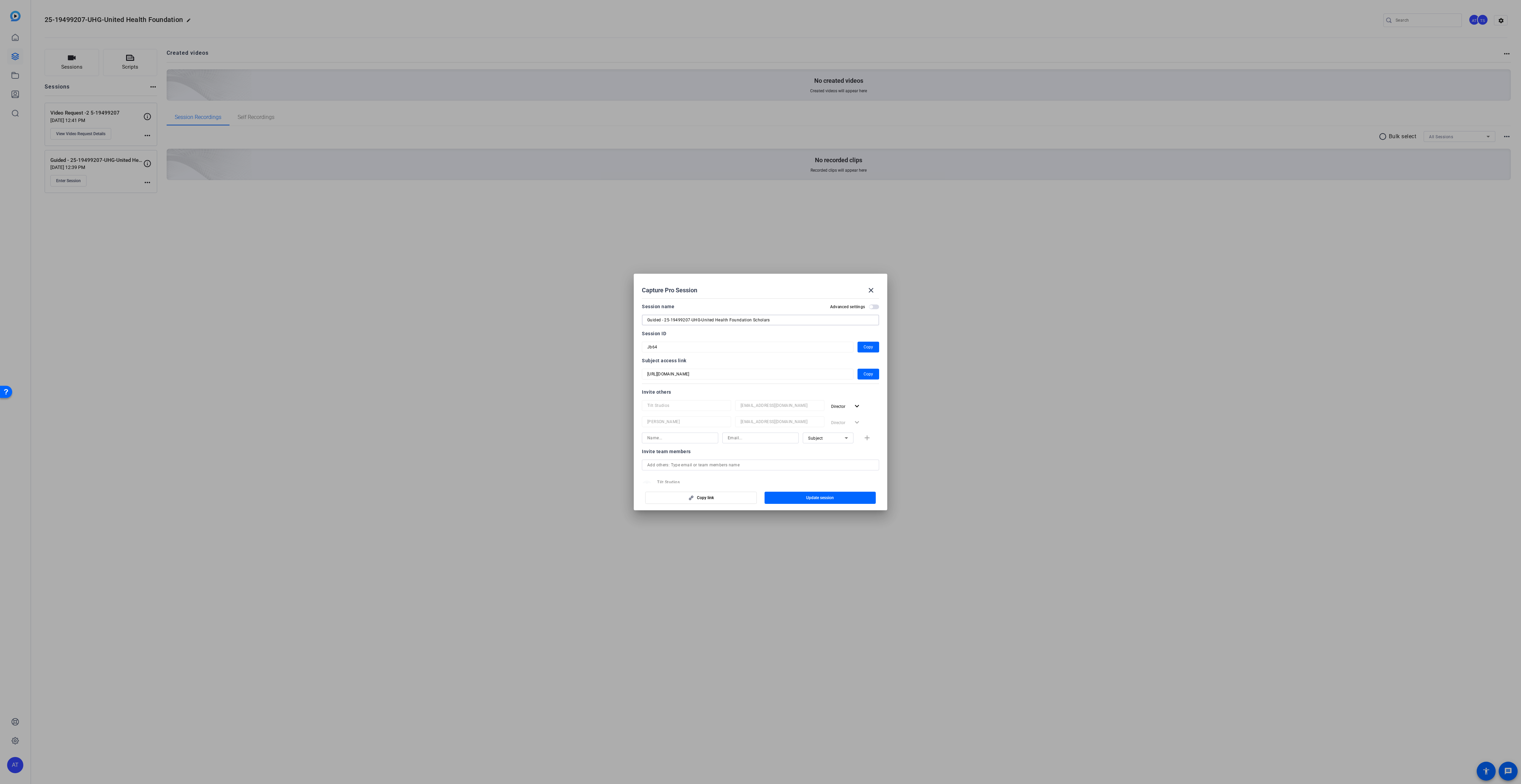
drag, startPoint x: 789, startPoint y: 320, endPoint x: 736, endPoint y: 321, distance: 53.0
click at [691, 320] on input "Guided - 25-19499207-UHG-United Health Foundation Scholars" at bounding box center [760, 320] width 227 height 8
type input "Guided - 25-19499207"
click at [483, 375] on div at bounding box center [760, 392] width 1521 height 784
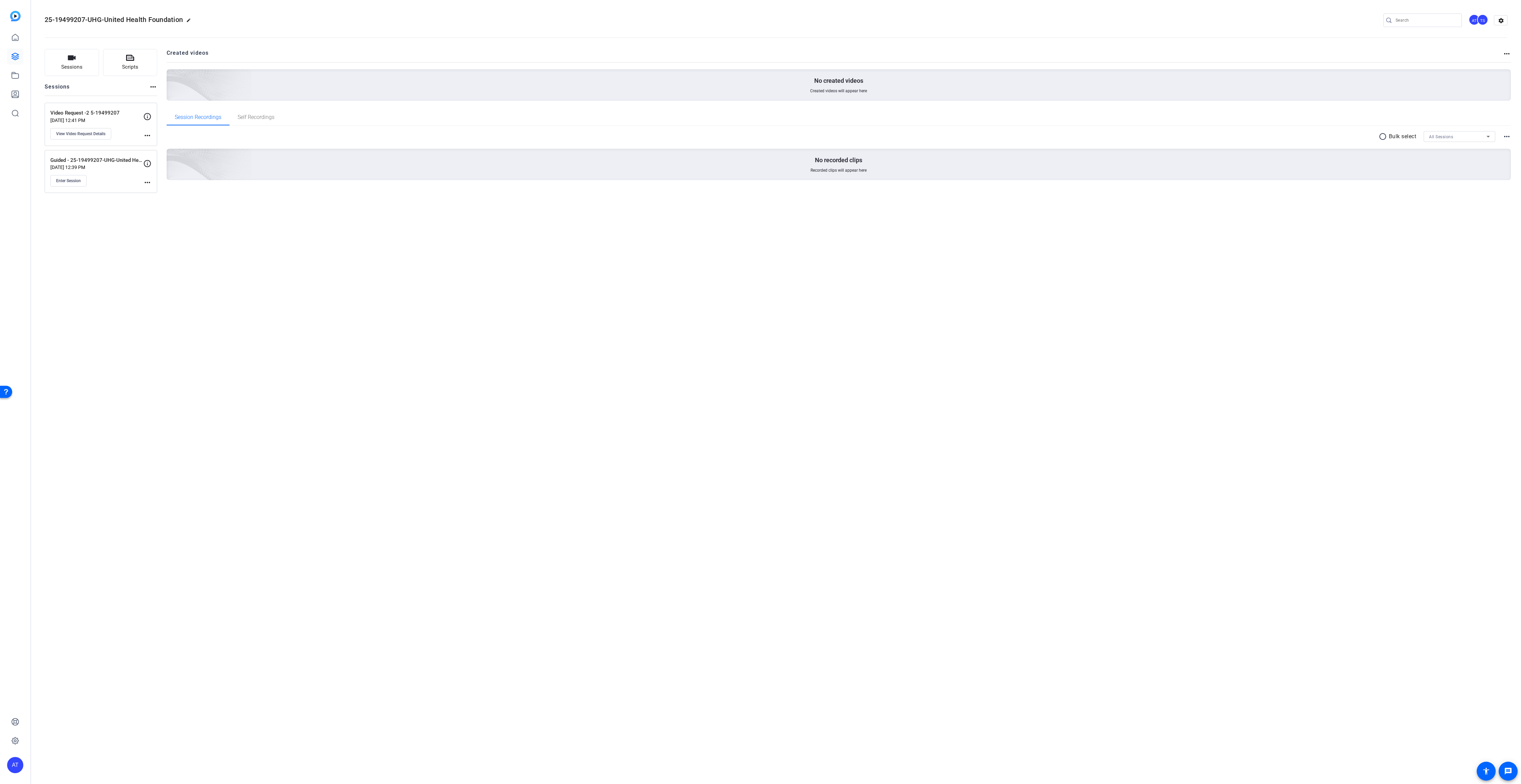
click at [144, 182] on mat-icon "more_horiz" at bounding box center [148, 182] width 8 height 8
click at [155, 192] on span "Edit Session" at bounding box center [164, 192] width 31 height 8
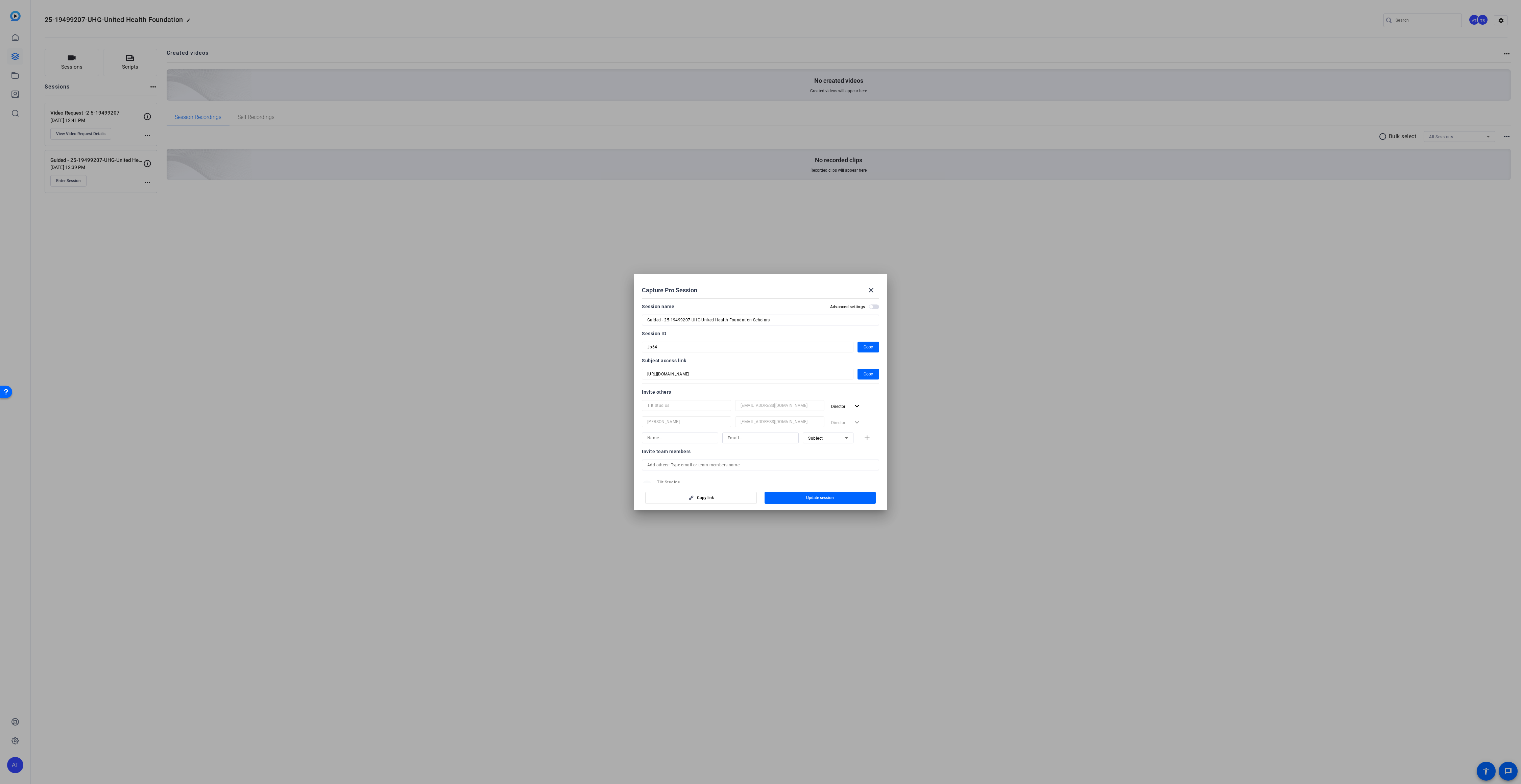
click at [797, 322] on input "Guided - 25-19499207-UHG-United Health Foundation Scholars" at bounding box center [760, 320] width 227 height 8
drag, startPoint x: 768, startPoint y: 321, endPoint x: 693, endPoint y: 322, distance: 75.0
click at [693, 322] on input "Guided - 25-19499207-UHG-United Health Foundation Scholars" at bounding box center [760, 320] width 227 height 8
type input "Guided - 25-19499207"
click at [841, 499] on span "button" at bounding box center [820, 497] width 112 height 16
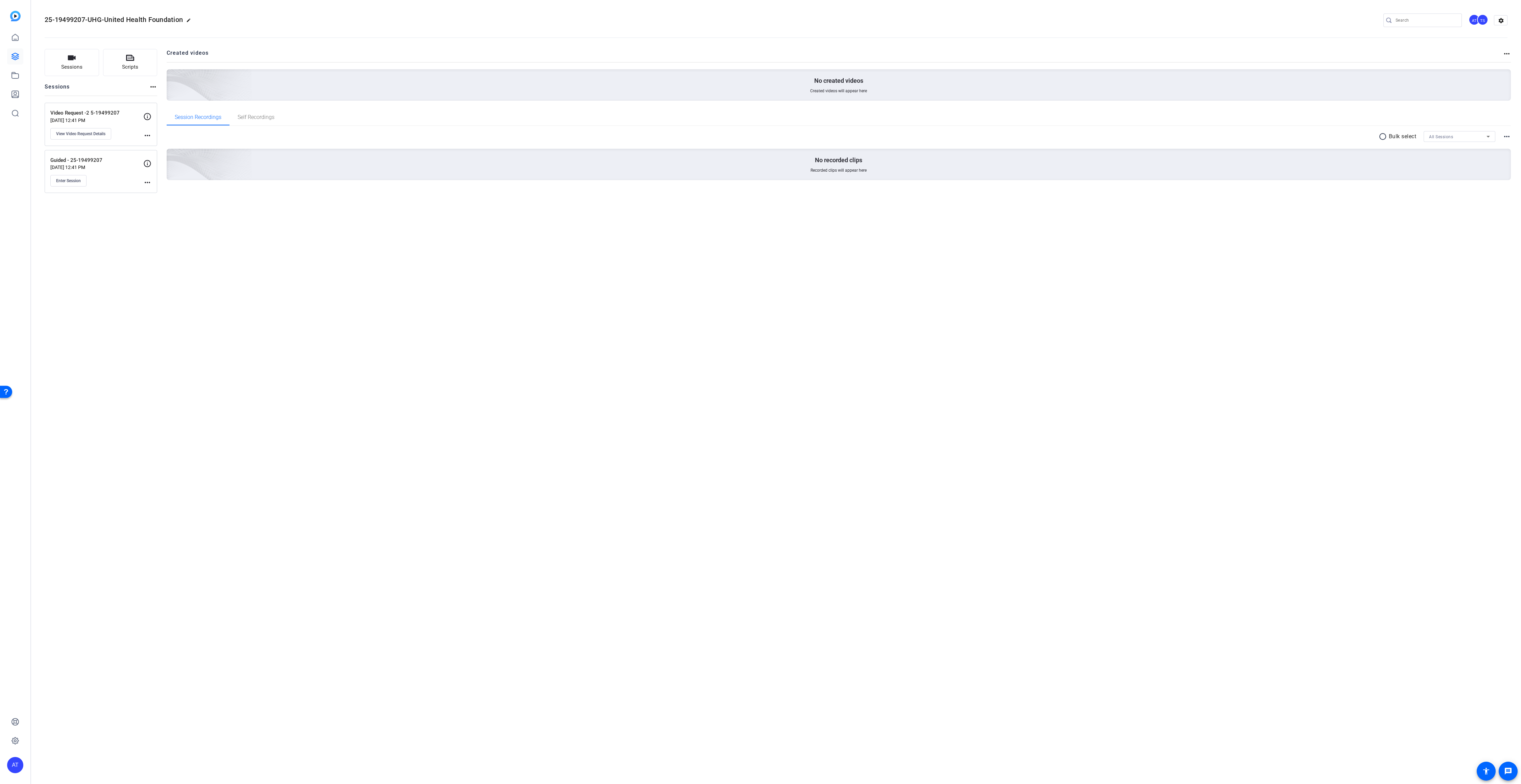
click at [146, 17] on span "25-19499207-UHG-United Health Foundation" at bounding box center [114, 19] width 138 height 8
click at [145, 18] on span "25-19499207-UHG-United Health Foundation" at bounding box center [114, 19] width 138 height 8
copy span "25-19499207-UHG-United Health Foundation"
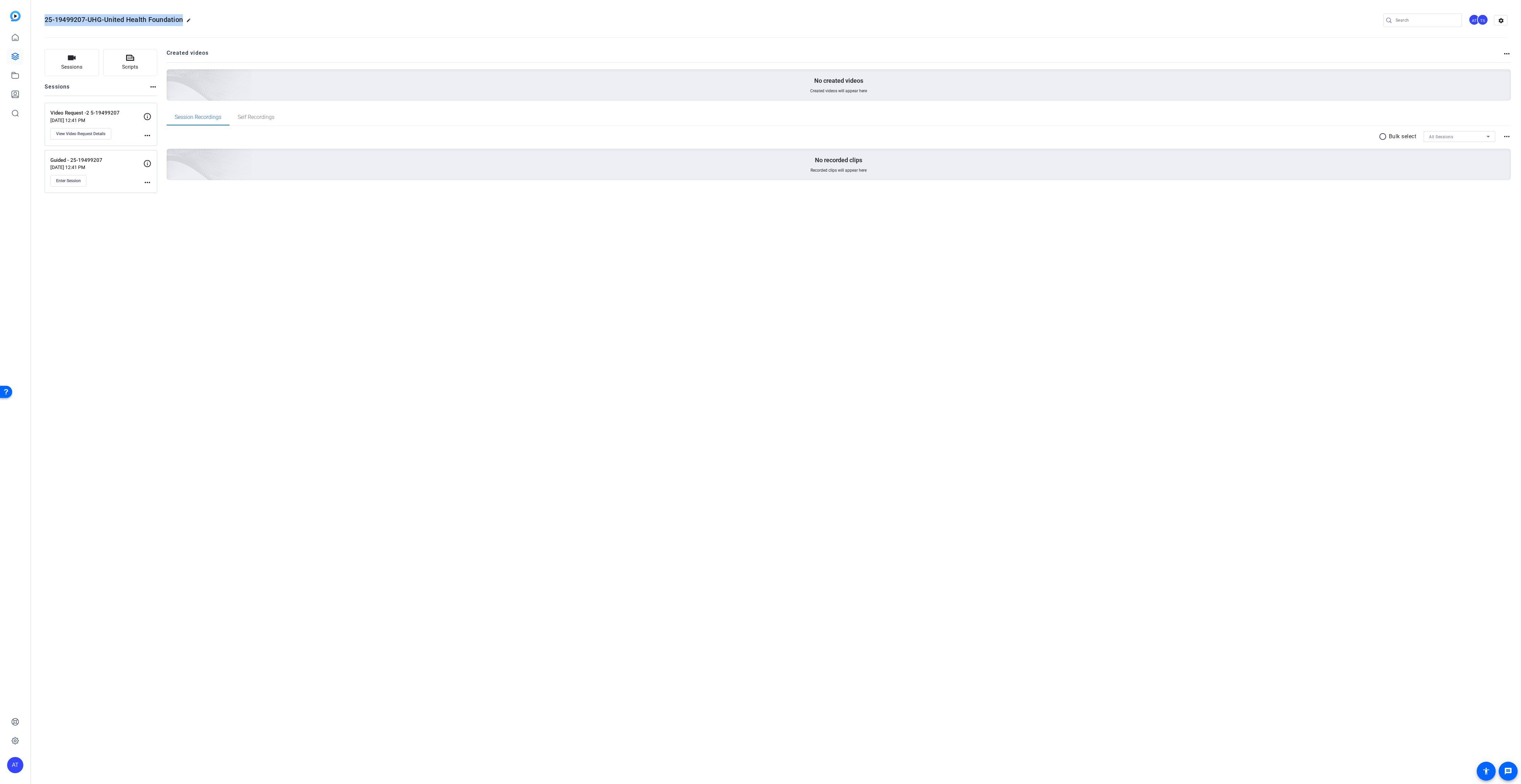
click at [150, 182] on mat-icon "more_horiz" at bounding box center [148, 182] width 8 height 8
click at [157, 193] on span "Edit Session" at bounding box center [164, 192] width 31 height 8
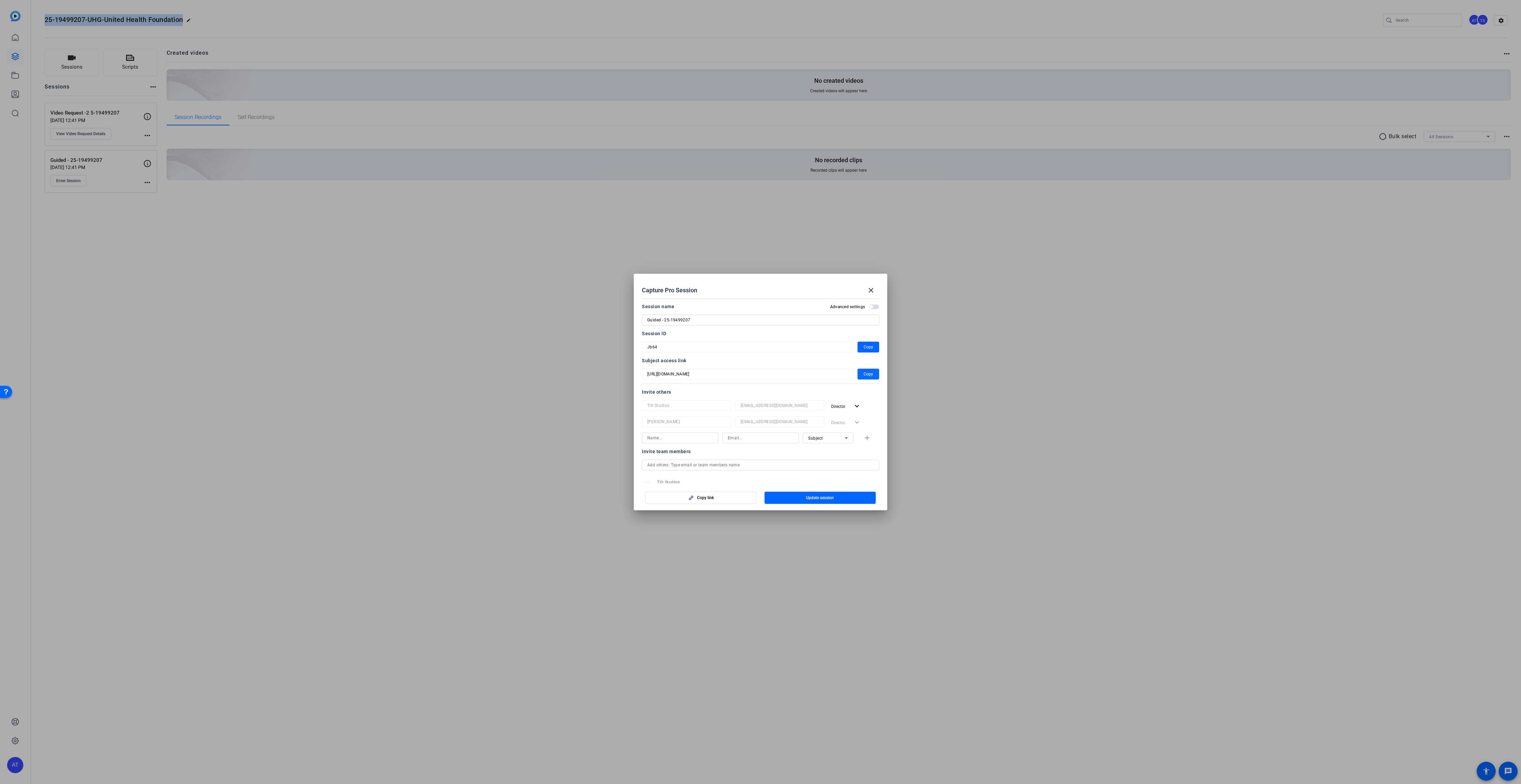
click at [867, 373] on span "Copy" at bounding box center [869, 374] width 9 height 8
copy span "25-19499207-UHG-United Health Foundation"
click at [869, 290] on mat-icon "close" at bounding box center [871, 290] width 8 height 8
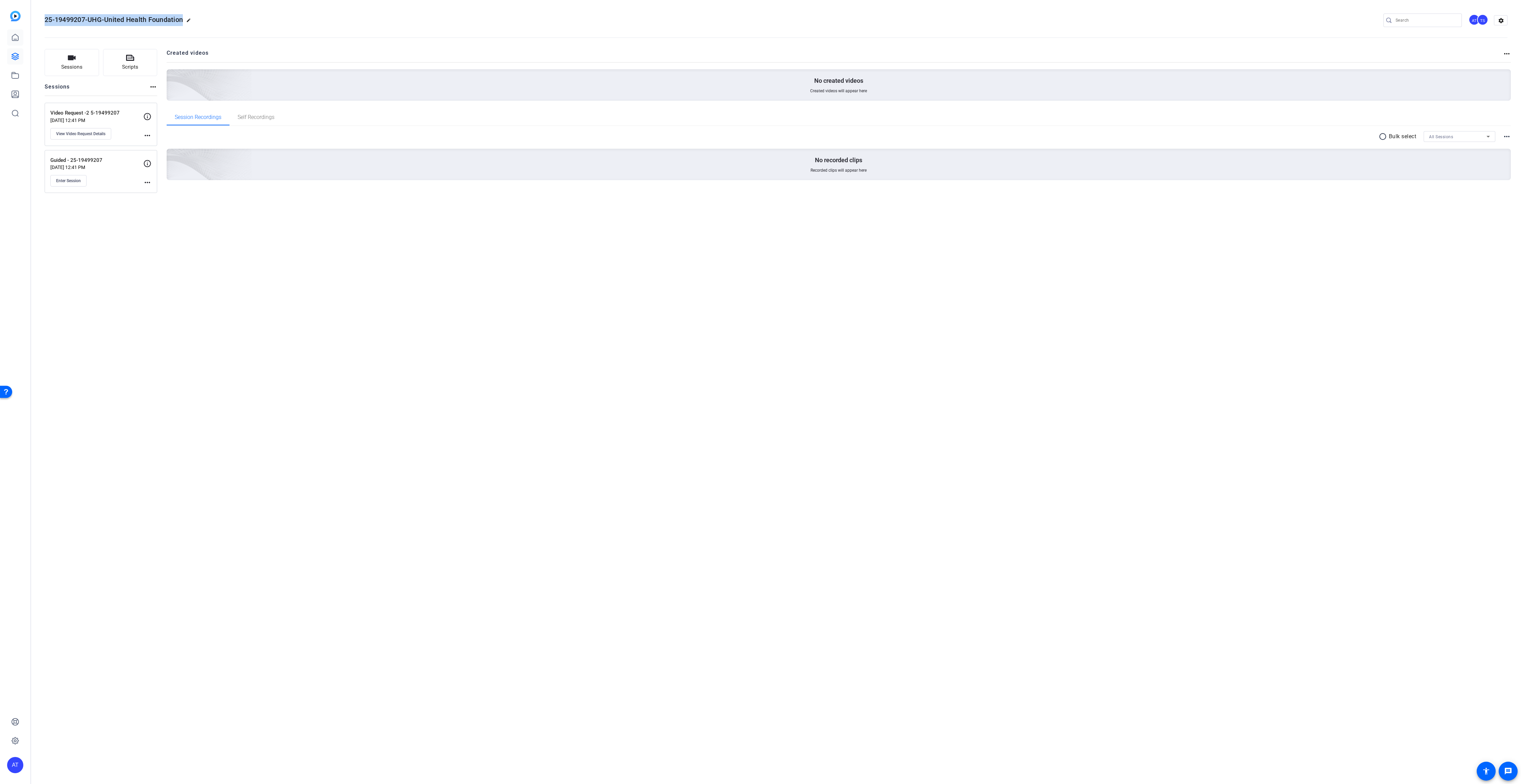
click at [15, 41] on icon at bounding box center [15, 37] width 6 height 6
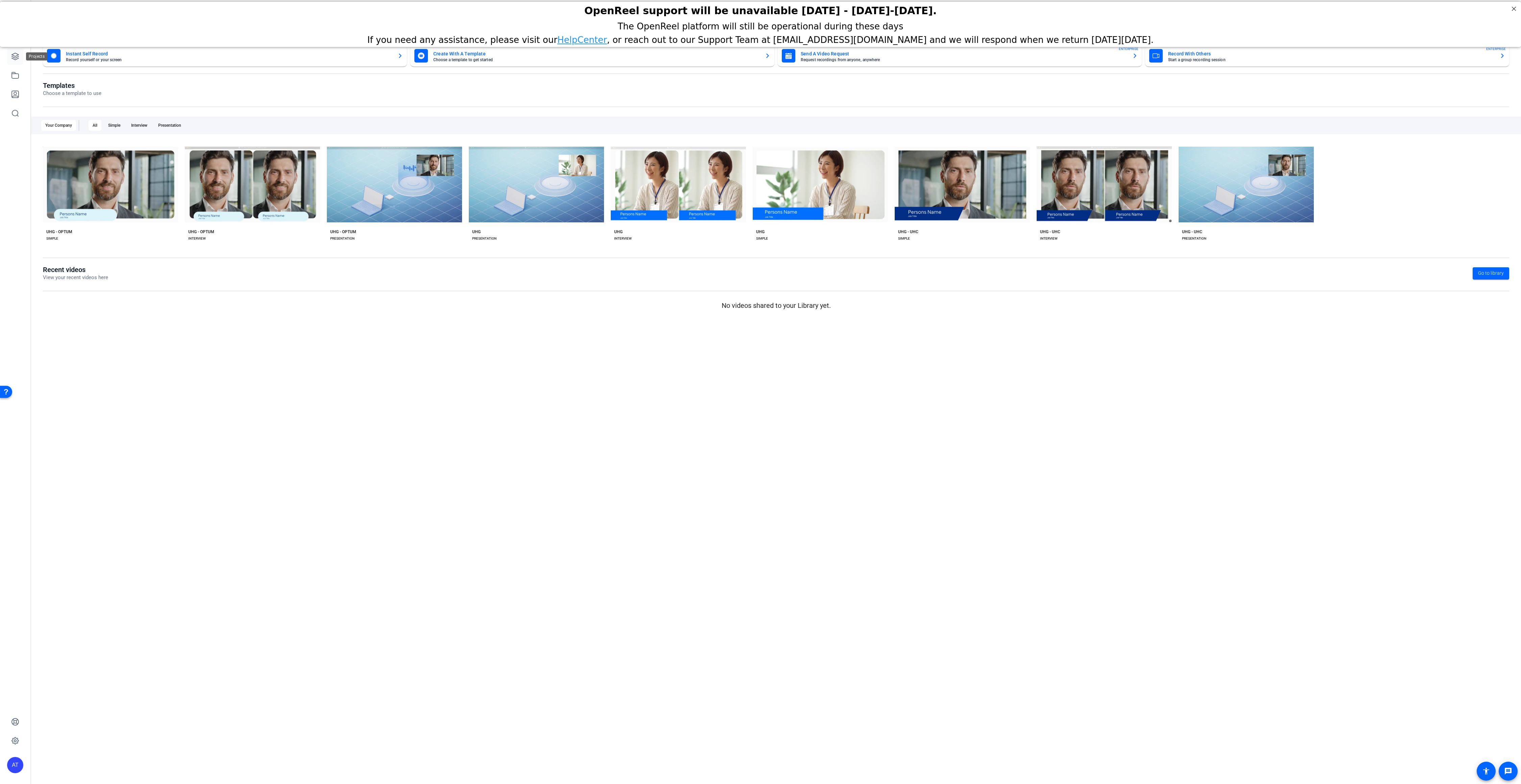
click at [14, 58] on icon at bounding box center [15, 57] width 8 height 8
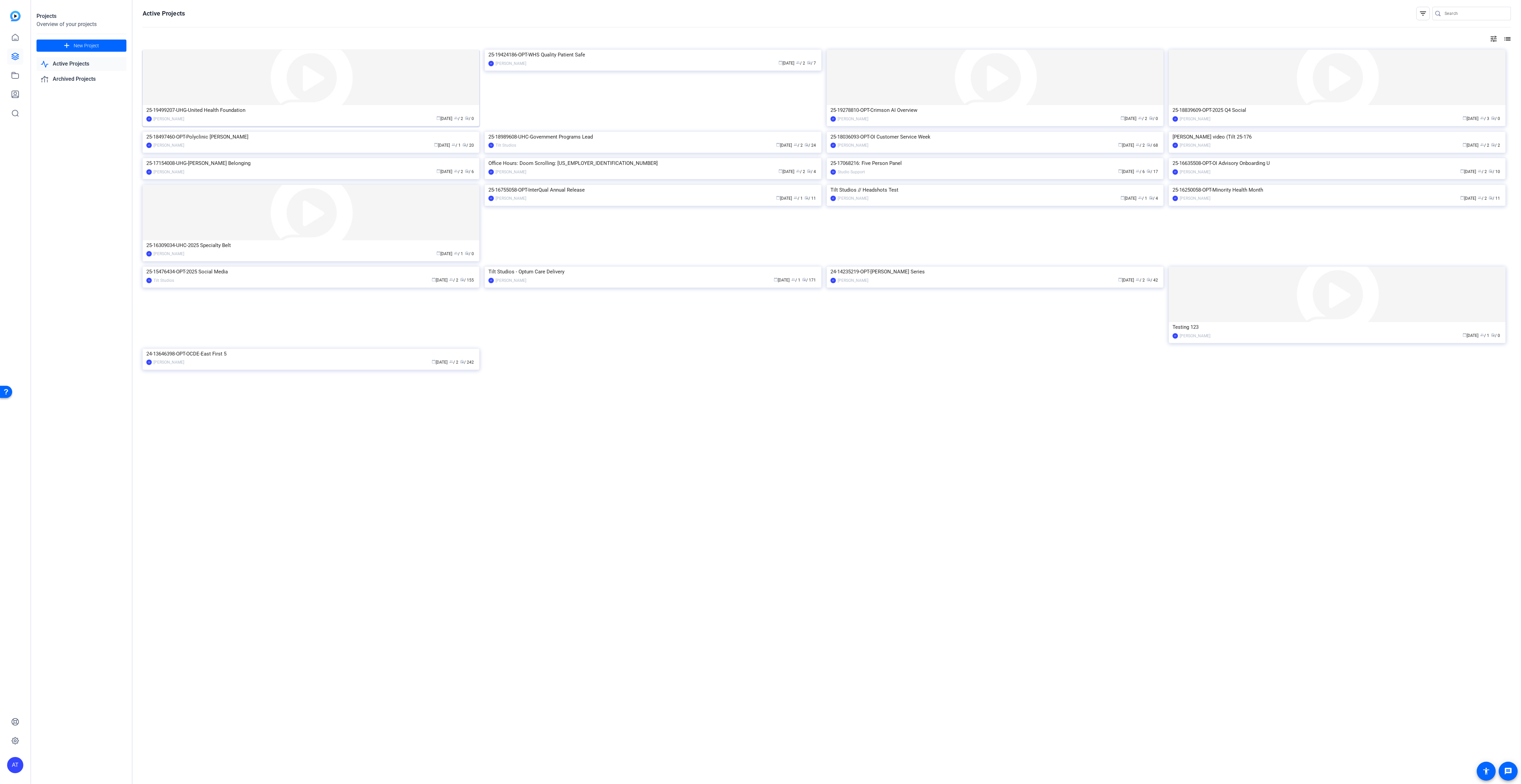
click at [299, 113] on div "25-19499207-UHG-United Health Foundation" at bounding box center [311, 110] width 329 height 10
